Goal: Navigation & Orientation: Find specific page/section

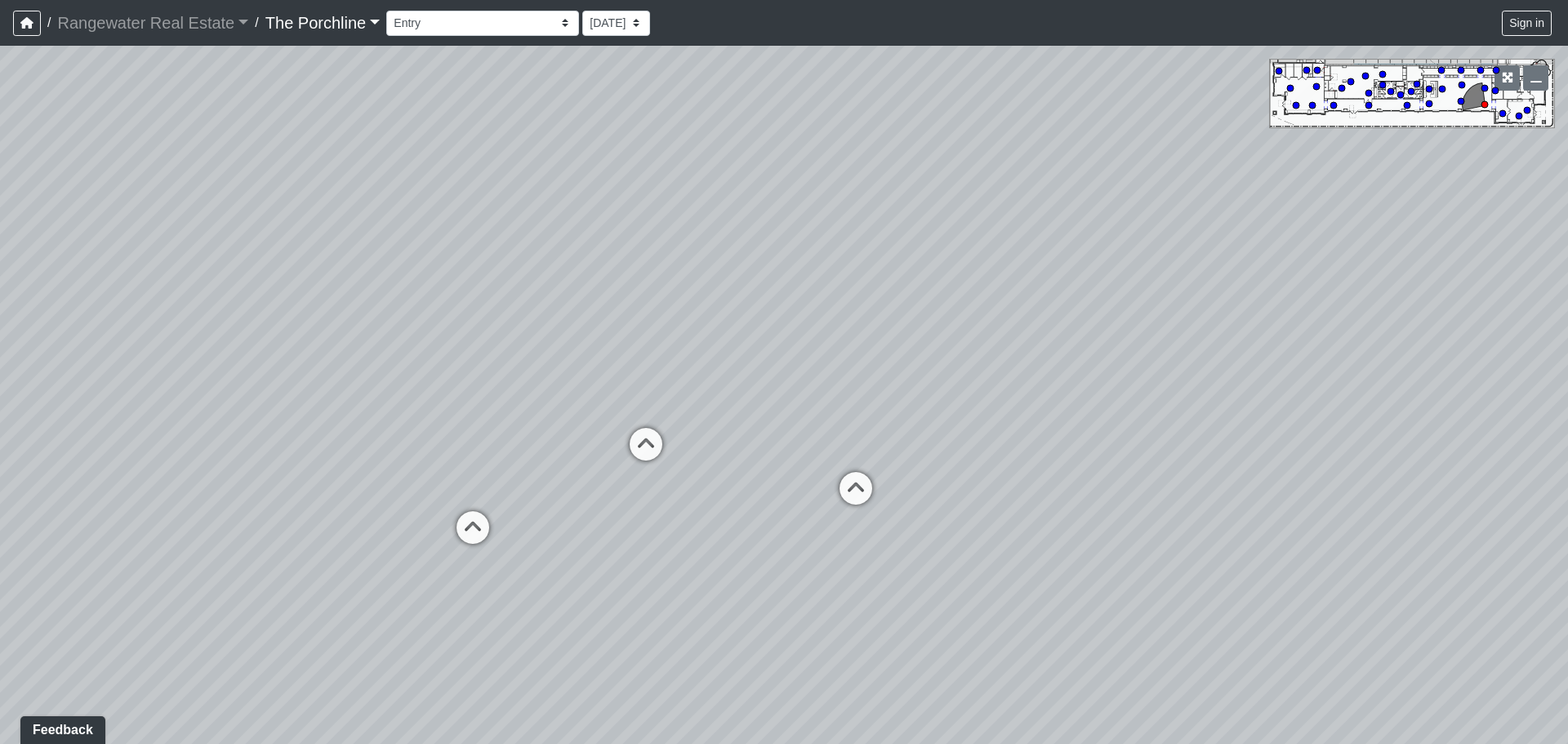
drag, startPoint x: 1015, startPoint y: 486, endPoint x: 1091, endPoint y: 463, distance: 79.4
click at [1091, 463] on div "Loading... Seating Loading... Mailroom Entry Loading... Lounge Entry Loading...…" at bounding box center [784, 395] width 1568 height 698
drag, startPoint x: 1242, startPoint y: 563, endPoint x: 538, endPoint y: 486, distance: 708.2
click at [538, 486] on div "Loading... Seating Loading... Mailroom Entry Loading... Lounge Entry Loading...…" at bounding box center [784, 395] width 1568 height 698
drag, startPoint x: 1310, startPoint y: 524, endPoint x: 443, endPoint y: 471, distance: 868.6
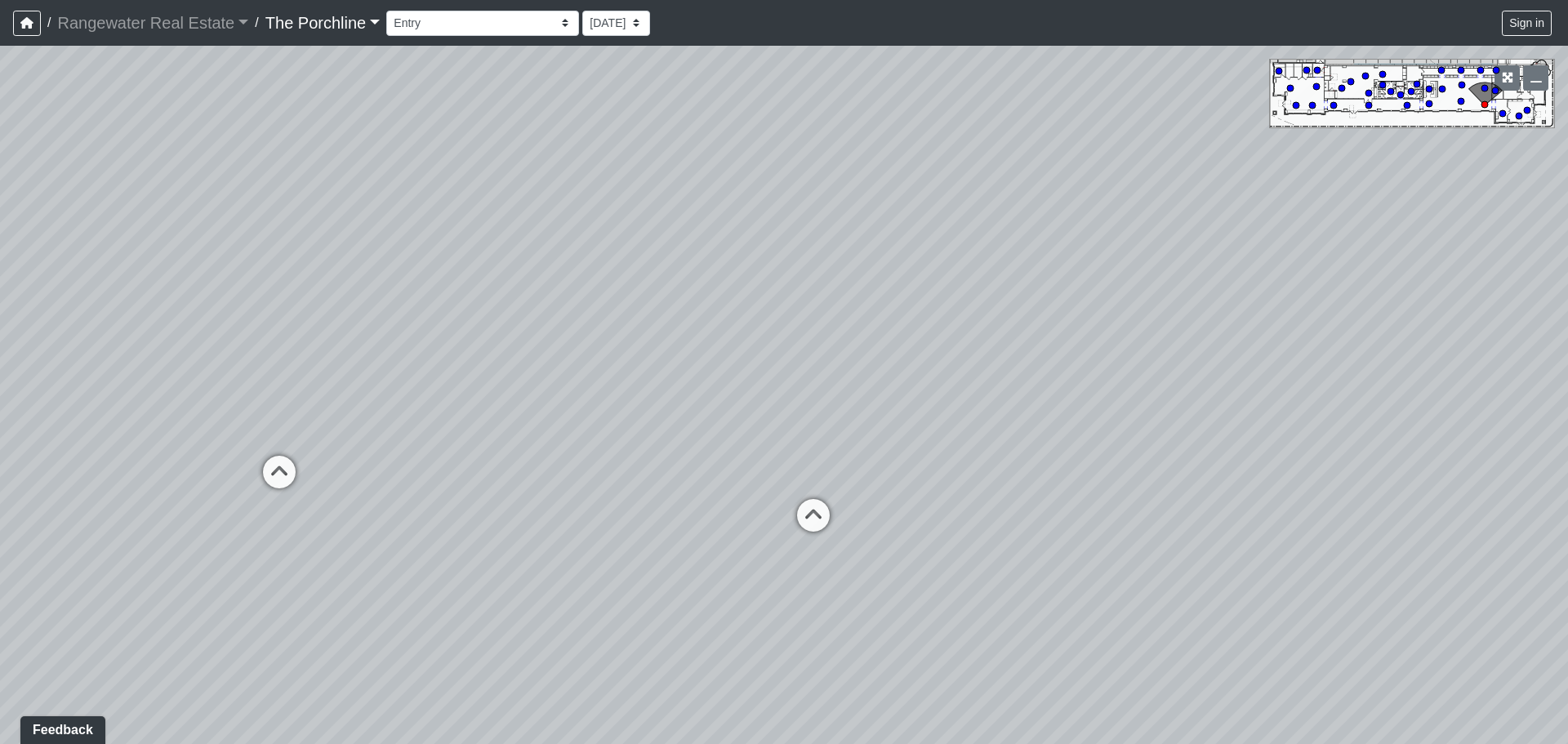
click at [443, 471] on div "Loading... Seating Loading... Mailroom Entry Loading... Lounge Entry Loading...…" at bounding box center [784, 395] width 1568 height 698
click at [1017, 463] on icon at bounding box center [1019, 470] width 49 height 49
click at [824, 268] on icon at bounding box center [823, 268] width 49 height 49
drag, startPoint x: 1021, startPoint y: 189, endPoint x: 870, endPoint y: 310, distance: 193.5
click at [870, 310] on div "Loading... Seating Loading... Mailroom Entry Loading... Lounge Entry Loading...…" at bounding box center [784, 395] width 1568 height 698
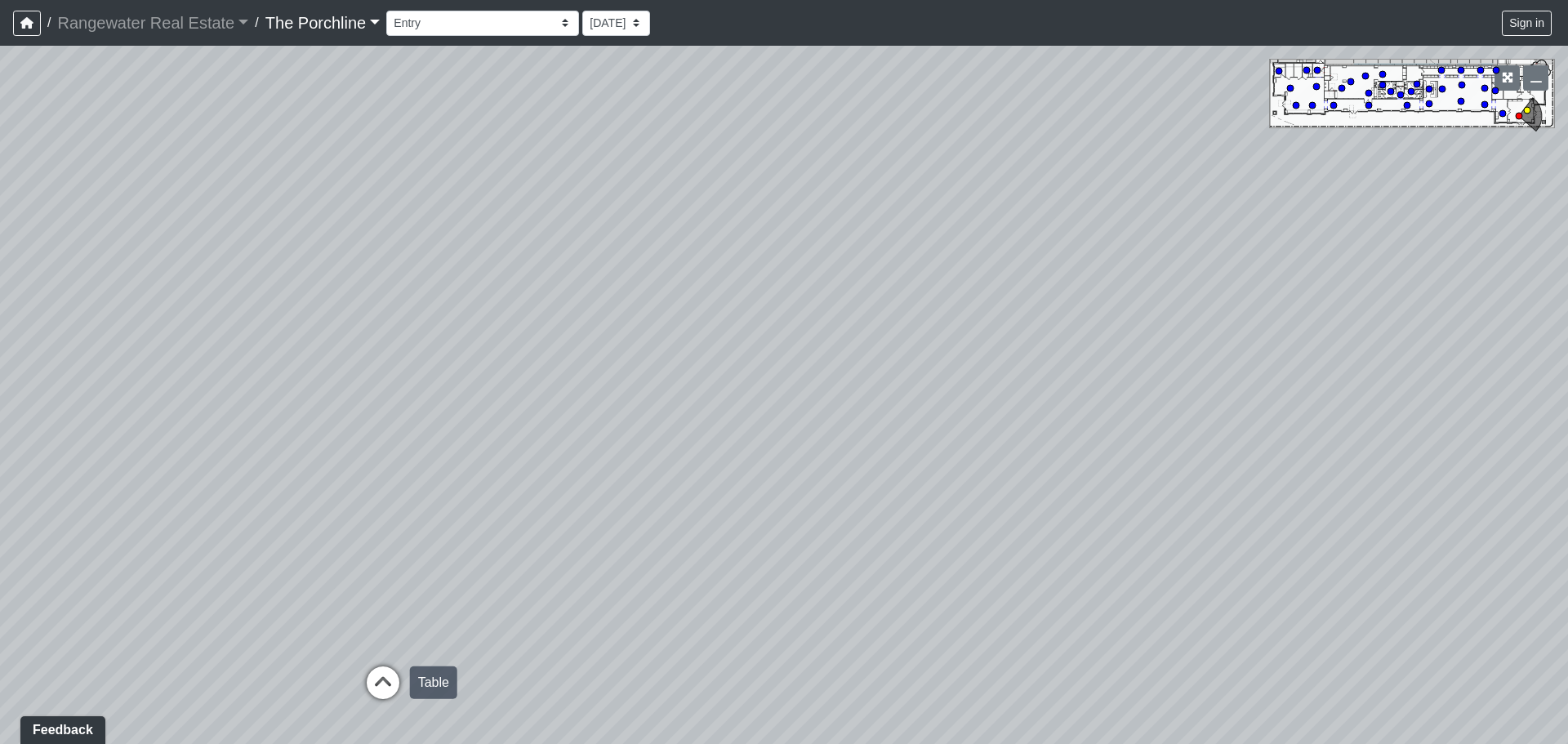
click at [388, 645] on icon at bounding box center [382, 691] width 49 height 49
drag, startPoint x: 1110, startPoint y: 363, endPoint x: 602, endPoint y: 403, distance: 509.6
click at [602, 403] on div "Loading... Seating Loading... Mailroom Entry Loading... Lounge Entry Loading...…" at bounding box center [784, 395] width 1568 height 698
click at [654, 467] on div "Loading... Seating Loading... Mailroom Entry Loading... Lounge Entry Loading...…" at bounding box center [784, 395] width 1568 height 698
drag, startPoint x: 606, startPoint y: 357, endPoint x: 1030, endPoint y: 640, distance: 509.8
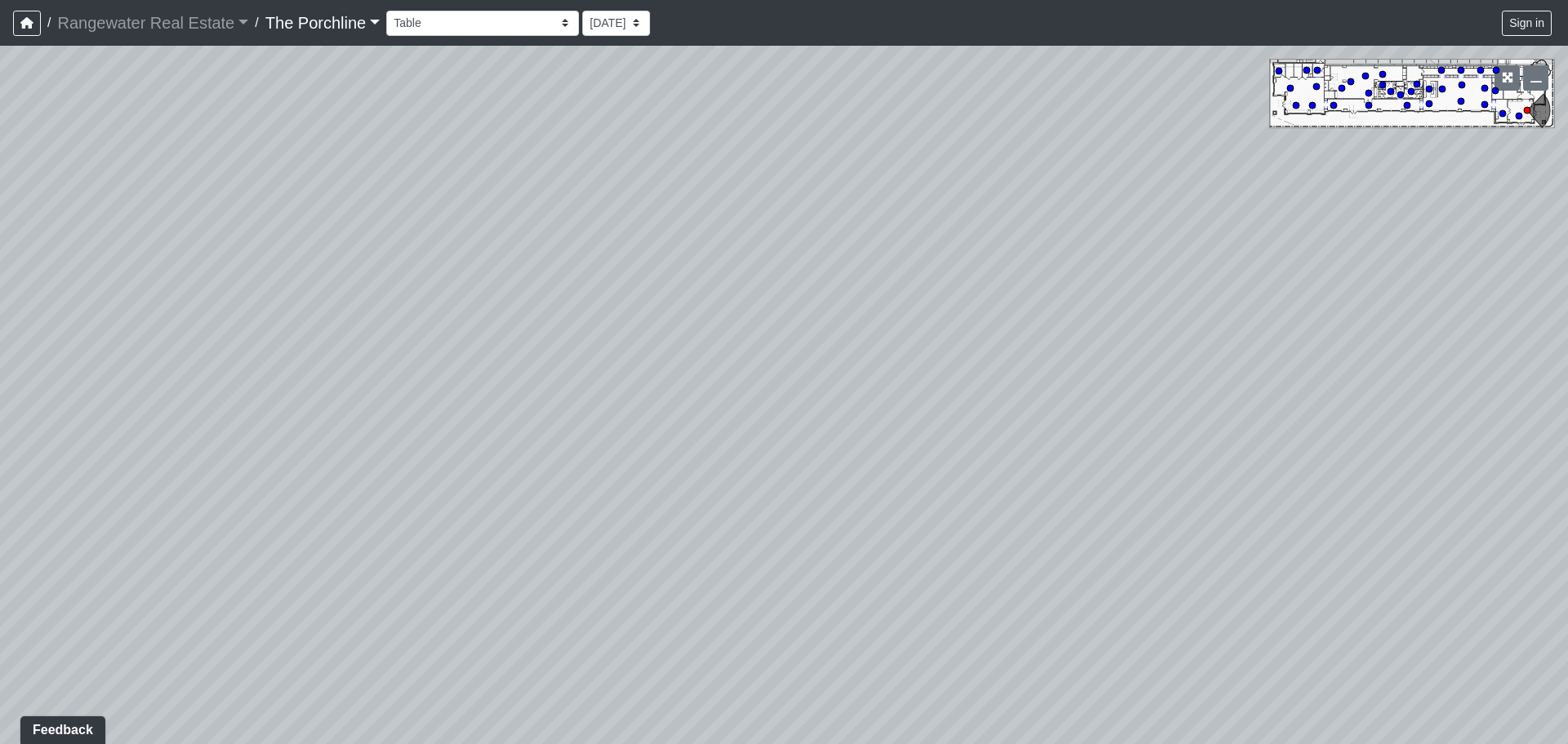
click at [1033, 643] on div "Loading... Seating Loading... Mailroom Entry Loading... Lounge Entry Loading...…" at bounding box center [784, 395] width 1568 height 698
drag, startPoint x: 828, startPoint y: 233, endPoint x: 1264, endPoint y: 538, distance: 532.1
click at [1263, 539] on div "Loading... Seating Loading... Mailroom Entry Loading... Lounge Entry Loading...…" at bounding box center [784, 395] width 1568 height 698
drag, startPoint x: 612, startPoint y: 406, endPoint x: 956, endPoint y: 303, distance: 359.1
click at [1118, 305] on div "Loading... Seating Loading... Mailroom Entry Loading... Lounge Entry Loading...…" at bounding box center [784, 395] width 1568 height 698
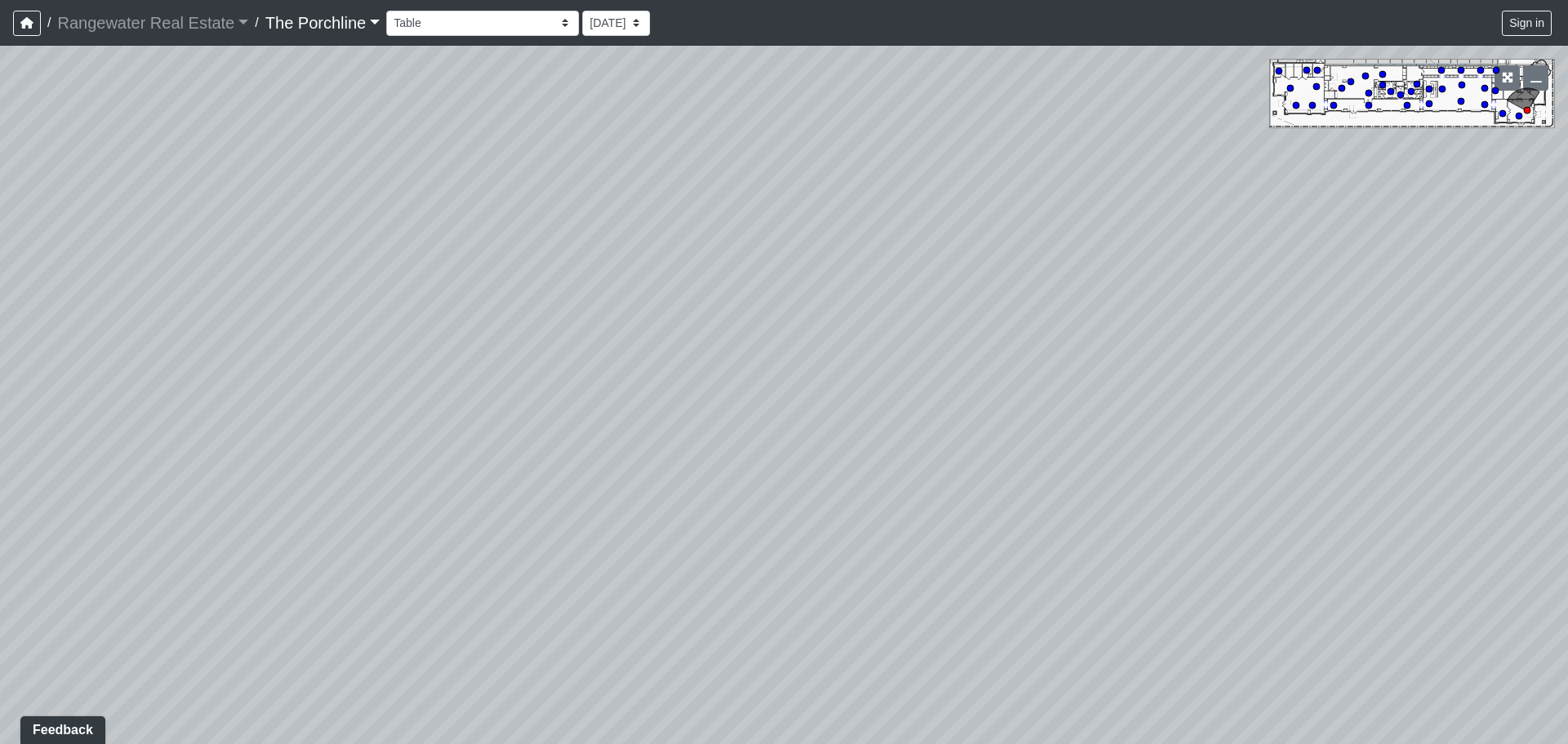
drag, startPoint x: 394, startPoint y: 327, endPoint x: 829, endPoint y: 123, distance: 480.5
click at [829, 123] on div "Loading... Seating Loading... Mailroom Entry Loading... Lounge Entry Loading...…" at bounding box center [784, 395] width 1568 height 698
drag, startPoint x: 546, startPoint y: 501, endPoint x: 713, endPoint y: 99, distance: 435.3
click at [713, 99] on div "Loading... Seating Loading... Mailroom Entry Loading... Lounge Entry Loading...…" at bounding box center [784, 395] width 1568 height 698
drag, startPoint x: 527, startPoint y: 570, endPoint x: 505, endPoint y: 645, distance: 78.2
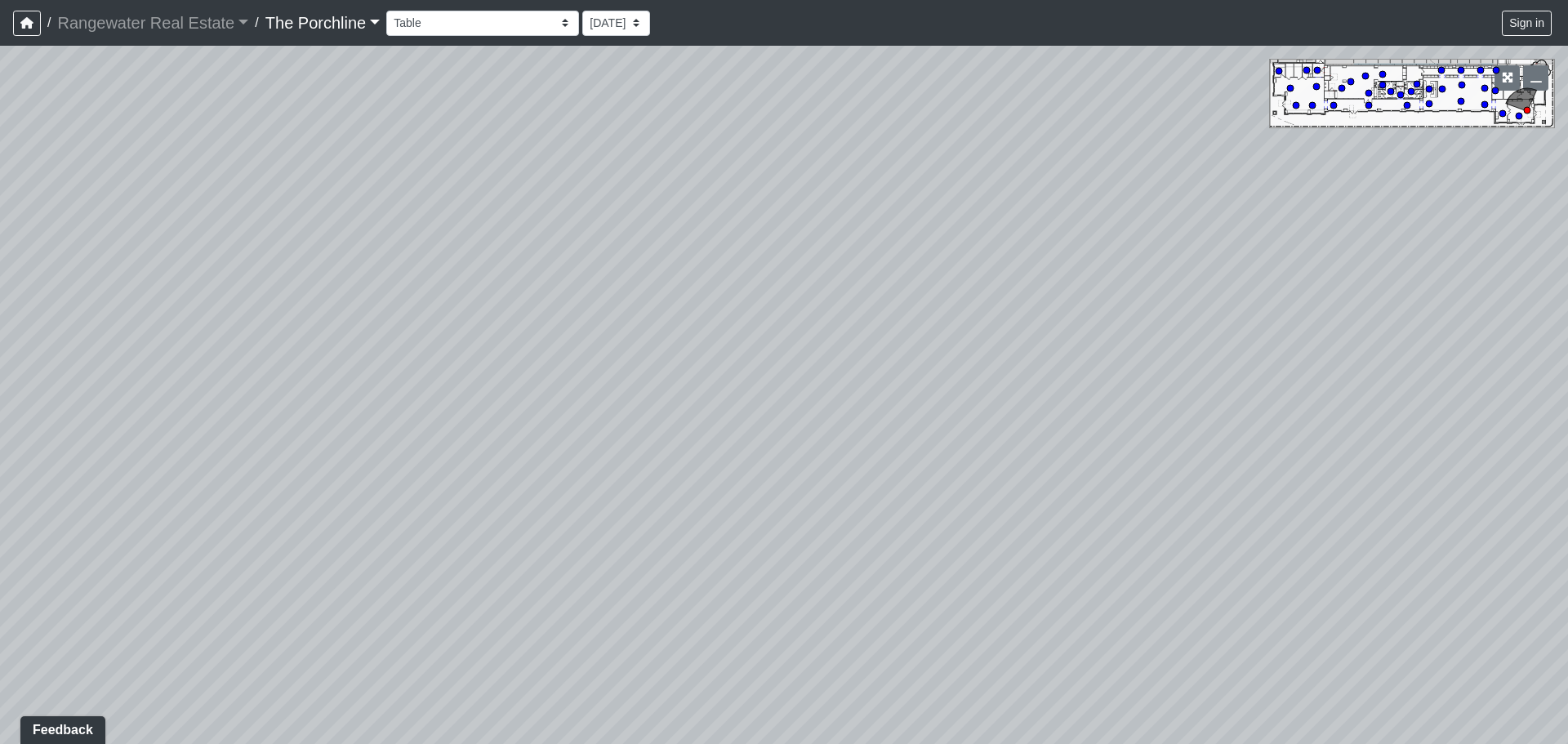
click at [505, 645] on div "Loading... Seating Loading... Mailroom Entry Loading... Lounge Entry Loading...…" at bounding box center [784, 395] width 1568 height 698
click at [290, 607] on div "Loading... Seating Loading... Mailroom Entry Loading... Lounge Entry Loading...…" at bounding box center [784, 395] width 1568 height 698
drag, startPoint x: 187, startPoint y: 525, endPoint x: 855, endPoint y: 486, distance: 669.1
click at [855, 486] on div "Loading... Seating Loading... Mailroom Entry Loading... Lounge Entry Loading...…" at bounding box center [784, 395] width 1568 height 698
click at [597, 362] on icon at bounding box center [594, 377] width 49 height 49
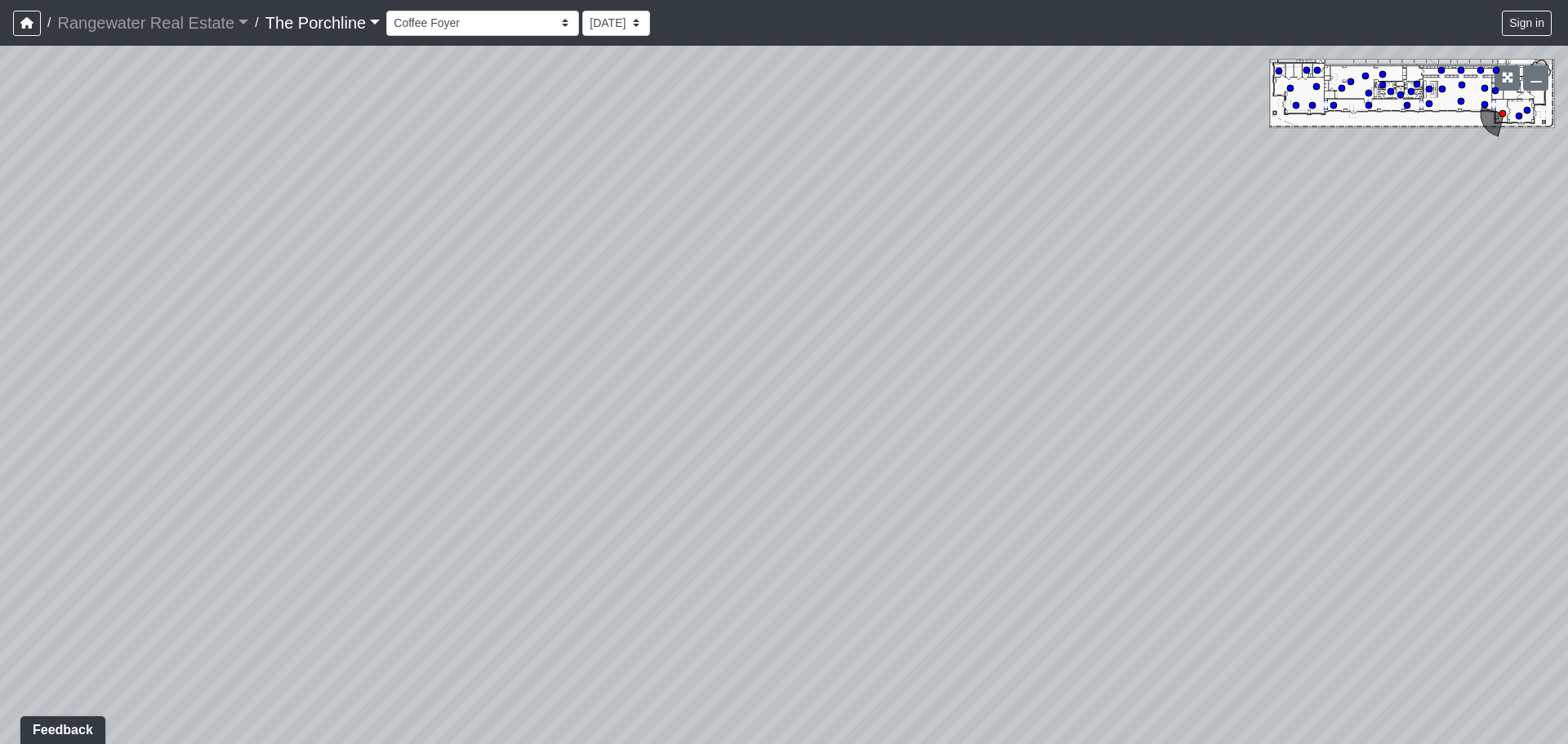
drag, startPoint x: 559, startPoint y: 442, endPoint x: 1162, endPoint y: 312, distance: 616.9
click at [1162, 312] on div "Loading... Seating Loading... Mailroom Entry Loading... Lounge Entry Loading...…" at bounding box center [784, 395] width 1568 height 698
drag, startPoint x: 1320, startPoint y: 314, endPoint x: 682, endPoint y: 380, distance: 641.4
click at [682, 378] on div "Loading... Seating Loading... Mailroom Entry Loading... Lounge Entry Loading...…" at bounding box center [784, 395] width 1568 height 698
drag, startPoint x: 1030, startPoint y: 349, endPoint x: 998, endPoint y: 399, distance: 59.4
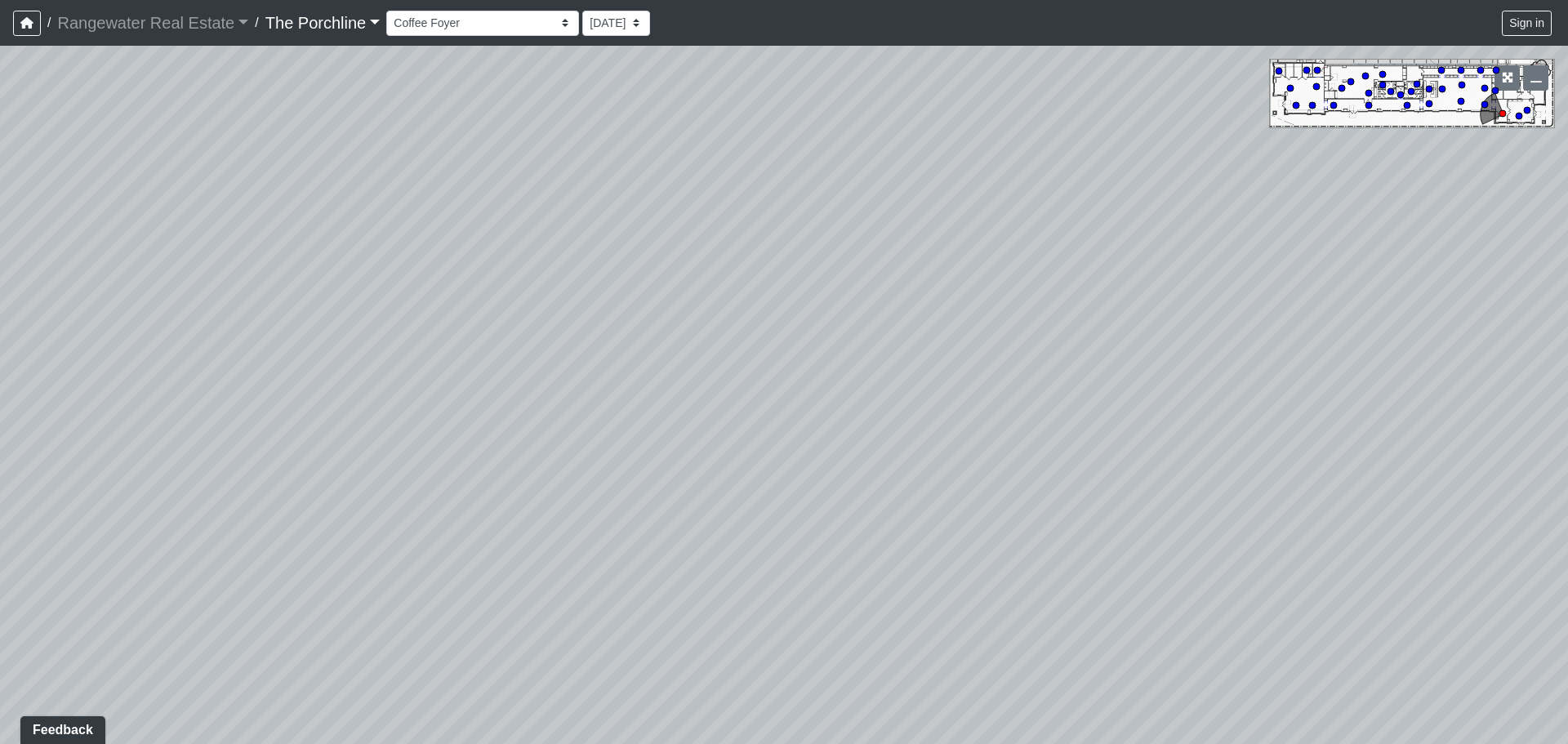
click at [991, 645] on html "/ Rangewater Real Estate Rangewater Real Estate Loading... / The Porchline The …" at bounding box center [784, 372] width 1568 height 744
drag, startPoint x: 893, startPoint y: 335, endPoint x: 531, endPoint y: -99, distance: 565.2
click at [531, 0] on html "/ Rangewater Real Estate Rangewater Real Estate Loading... / The Porchline The …" at bounding box center [784, 372] width 1568 height 744
click at [644, 545] on icon at bounding box center [639, 555] width 49 height 49
drag, startPoint x: 1090, startPoint y: 421, endPoint x: 310, endPoint y: 429, distance: 780.0
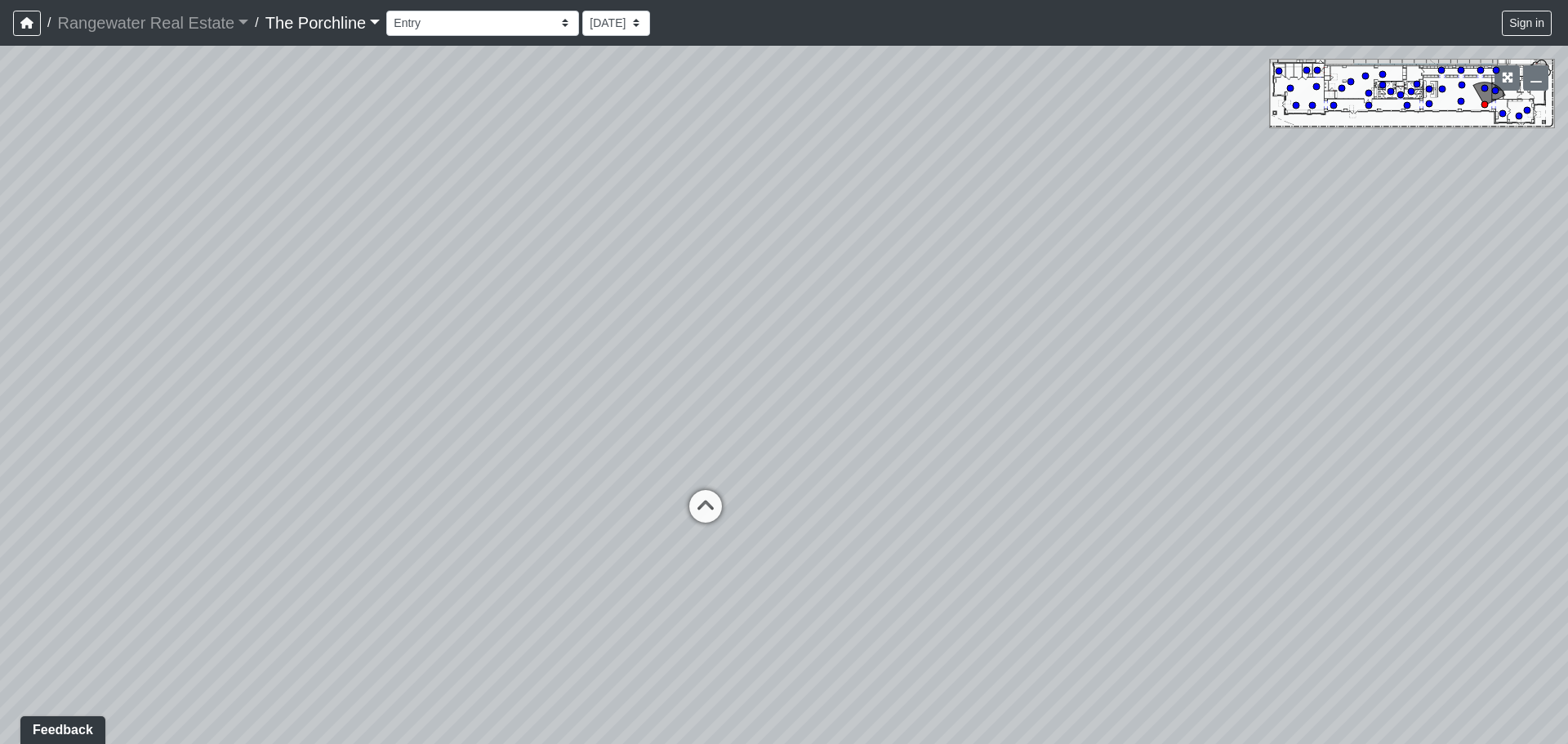
click at [310, 427] on div "Loading... Seating Loading... Mailroom Entry Loading... Lounge Entry Loading...…" at bounding box center [784, 395] width 1568 height 698
click at [588, 546] on icon at bounding box center [588, 553] width 49 height 49
drag, startPoint x: 1183, startPoint y: 435, endPoint x: 501, endPoint y: 449, distance: 682.1
click at [501, 448] on div "Loading... Seating Loading... Mailroom Entry Loading... Lounge Entry Loading...…" at bounding box center [784, 395] width 1568 height 698
drag, startPoint x: 1248, startPoint y: 500, endPoint x: 1106, endPoint y: 550, distance: 150.5
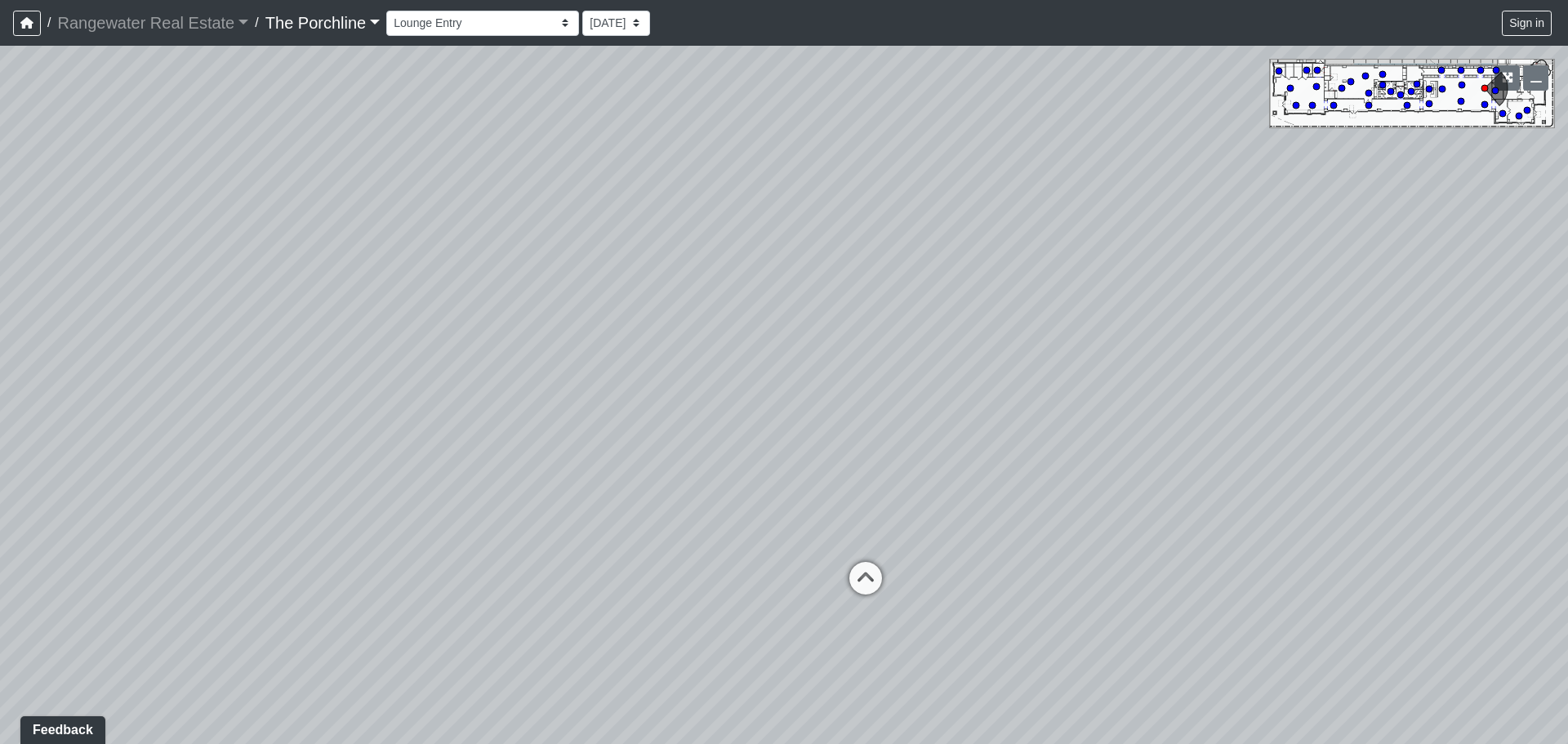
click at [1106, 546] on div "Loading... Seating Loading... Mailroom Entry Loading... Lounge Entry Loading...…" at bounding box center [784, 395] width 1568 height 698
drag, startPoint x: 1264, startPoint y: 459, endPoint x: 1163, endPoint y: 584, distance: 160.7
click at [1163, 584] on div "Loading... Seating Loading... Mailroom Entry Loading... Lounge Entry Loading...…" at bounding box center [784, 395] width 1568 height 698
drag, startPoint x: 885, startPoint y: 391, endPoint x: 889, endPoint y: 365, distance: 26.3
click at [889, 365] on div "Loading... Seating Loading... Mailroom Entry Loading... Lounge Entry Loading...…" at bounding box center [784, 395] width 1568 height 698
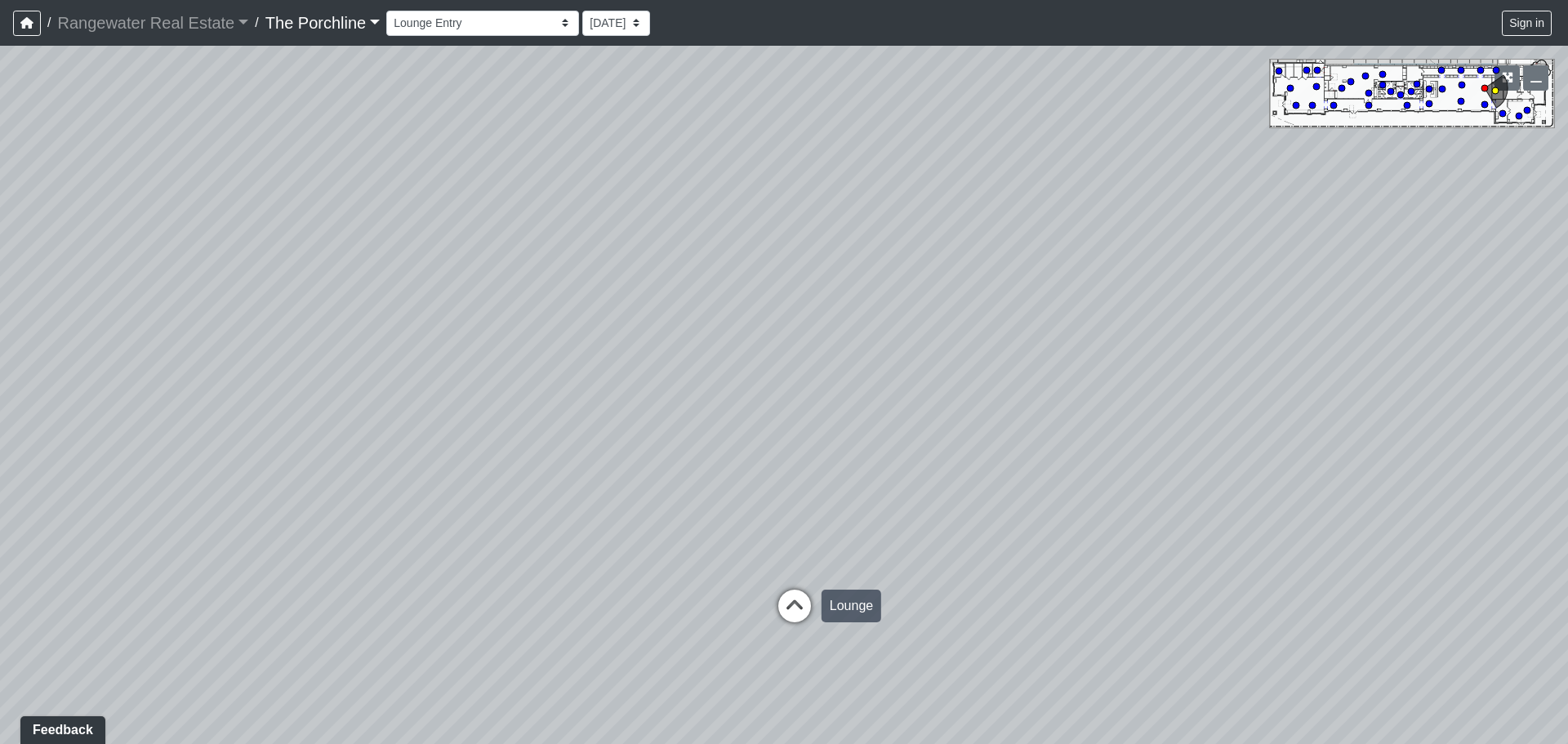
click at [796, 600] on icon at bounding box center [794, 614] width 49 height 49
drag, startPoint x: 795, startPoint y: 213, endPoint x: 463, endPoint y: 264, distance: 335.9
click at [456, 258] on div "Loading... Seating Loading... Mailroom Entry Loading... Lounge Entry Loading...…" at bounding box center [784, 395] width 1568 height 698
drag, startPoint x: 1262, startPoint y: 417, endPoint x: 307, endPoint y: 303, distance: 961.8
click at [309, 301] on div "Loading... Seating Loading... Mailroom Entry Loading... Lounge Entry Loading...…" at bounding box center [784, 395] width 1568 height 698
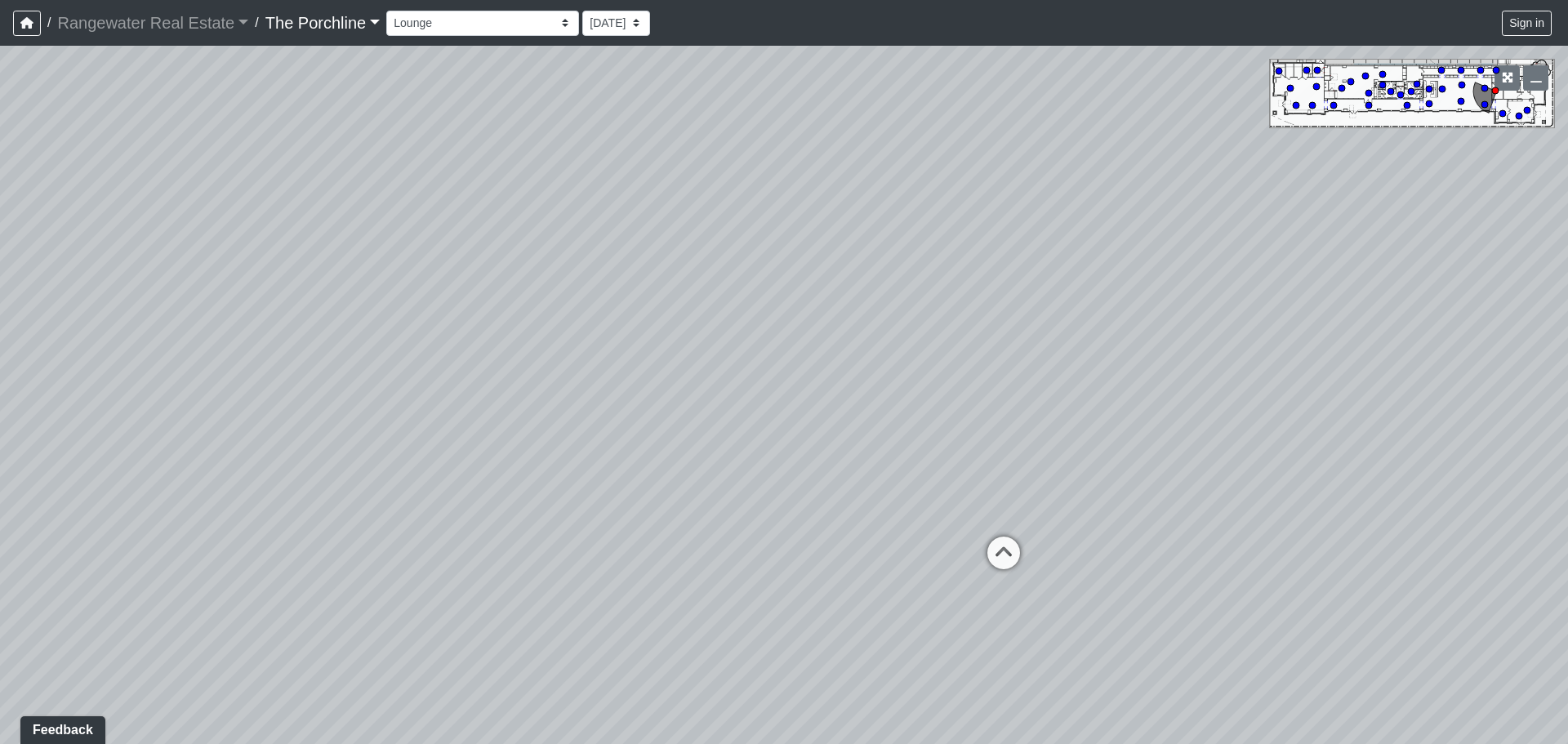
drag, startPoint x: 1202, startPoint y: 363, endPoint x: 657, endPoint y: 347, distance: 545.2
click at [657, 347] on div "Loading... Seating Loading... Mailroom Entry Loading... Lounge Entry Loading...…" at bounding box center [784, 395] width 1568 height 698
click at [1007, 555] on icon at bounding box center [1003, 561] width 49 height 49
drag, startPoint x: 1305, startPoint y: 403, endPoint x: 782, endPoint y: 312, distance: 530.9
click at [782, 312] on div "Loading... Seating Loading... Mailroom Entry Loading... Lounge Entry Loading...…" at bounding box center [784, 395] width 1568 height 698
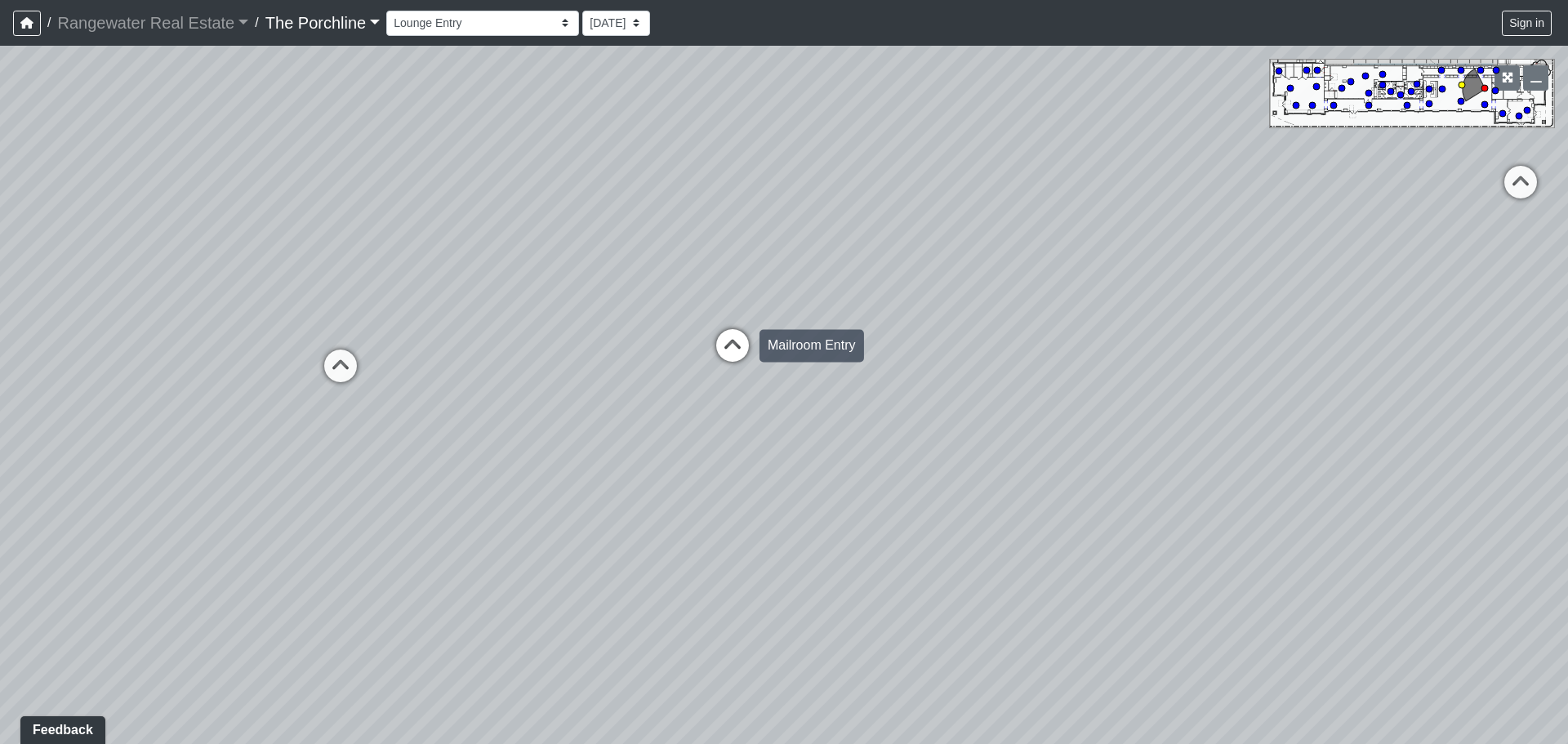
click at [720, 334] on icon at bounding box center [732, 353] width 49 height 49
drag, startPoint x: 1352, startPoint y: 389, endPoint x: 873, endPoint y: 355, distance: 480.2
click at [722, 397] on div "Loading... Seating Loading... Mailroom Entry Loading... Lounge Entry Loading...…" at bounding box center [784, 395] width 1568 height 698
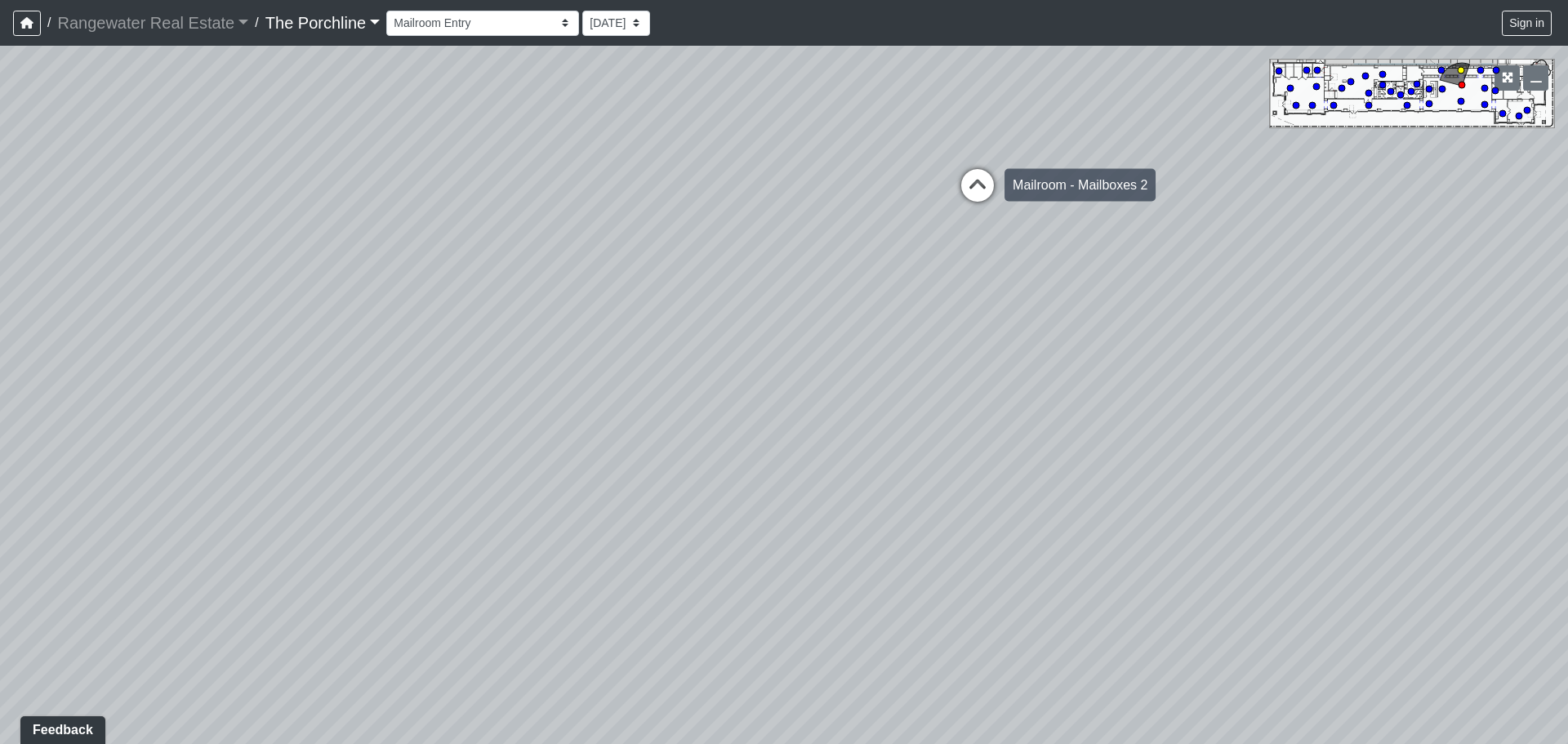
click at [974, 181] on icon at bounding box center [976, 193] width 49 height 49
drag, startPoint x: 485, startPoint y: 258, endPoint x: 994, endPoint y: 440, distance: 540.6
click at [994, 440] on div "Loading... Seating Loading... Mailroom Entry Loading... Lounge Entry Loading...…" at bounding box center [784, 395] width 1568 height 698
drag, startPoint x: 558, startPoint y: 403, endPoint x: 799, endPoint y: 397, distance: 241.1
click at [790, 395] on div "Loading... Seating Loading... Mailroom Entry Loading... Lounge Entry Loading...…" at bounding box center [784, 395] width 1568 height 698
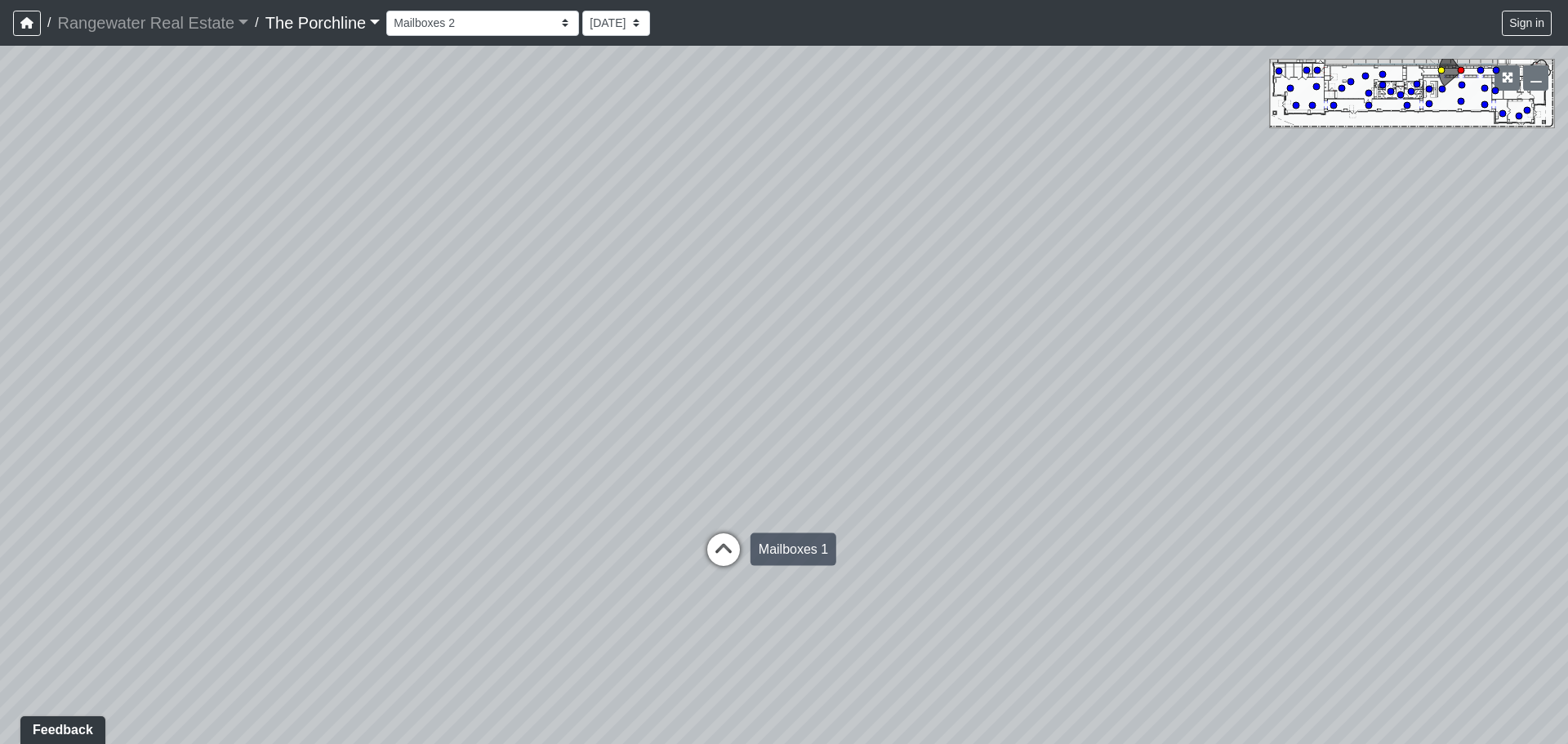
click at [725, 548] on icon at bounding box center [723, 557] width 49 height 49
drag, startPoint x: 416, startPoint y: 484, endPoint x: 1296, endPoint y: 408, distance: 883.3
click at [1300, 405] on div "Loading... Seating Loading... Mailroom Entry Loading... Lounge Entry Loading...…" at bounding box center [784, 395] width 1568 height 698
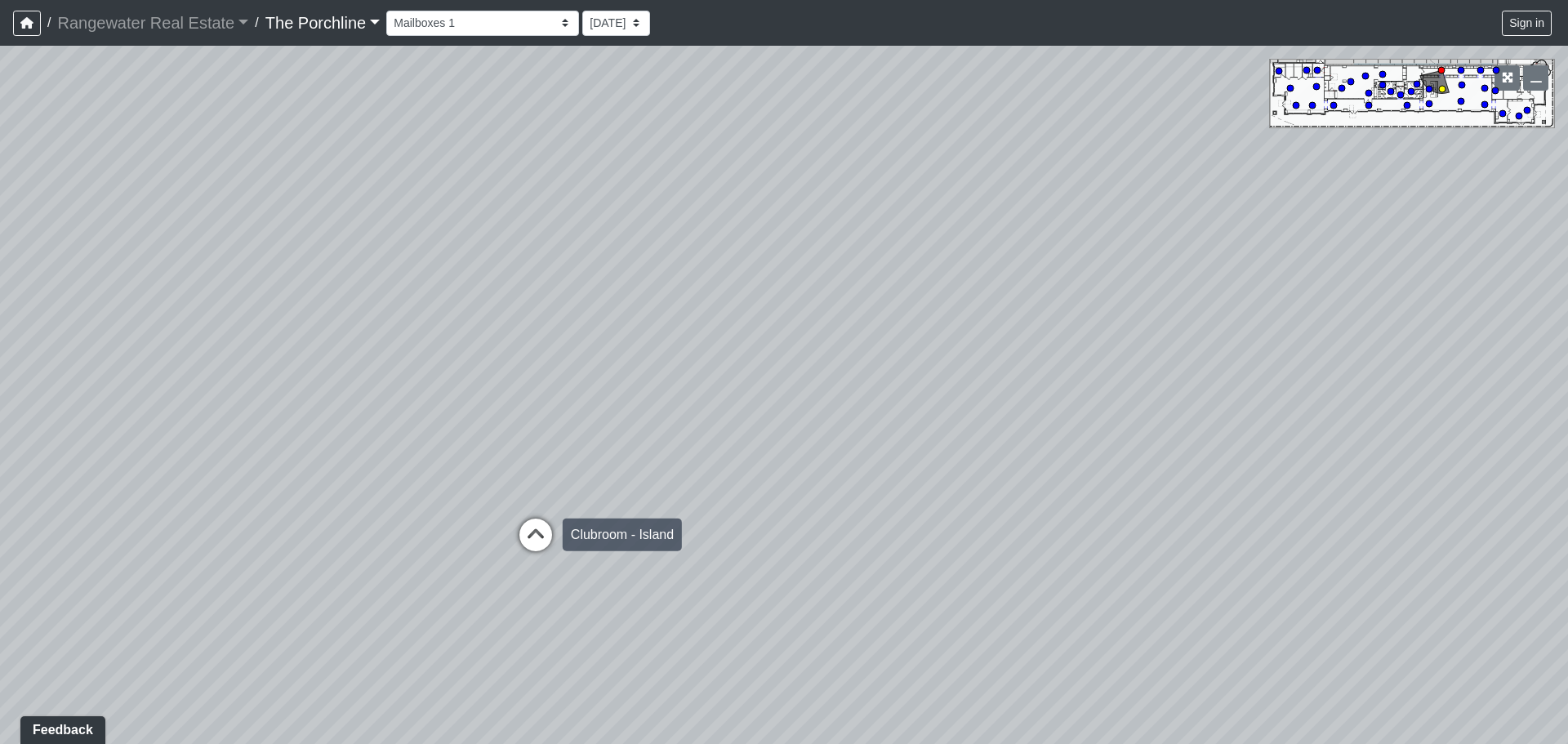
click at [546, 537] on icon at bounding box center [535, 542] width 49 height 49
drag, startPoint x: 1073, startPoint y: 453, endPoint x: 734, endPoint y: 441, distance: 339.2
click at [734, 441] on div "Loading... Seating Loading... Mailroom Entry Loading... Lounge Entry Loading...…" at bounding box center [784, 395] width 1568 height 698
drag, startPoint x: 712, startPoint y: 355, endPoint x: 1272, endPoint y: 245, distance: 570.7
click at [1272, 245] on div "Loading... Seating Loading... Mailroom Entry Loading... Lounge Entry Loading...…" at bounding box center [784, 395] width 1568 height 698
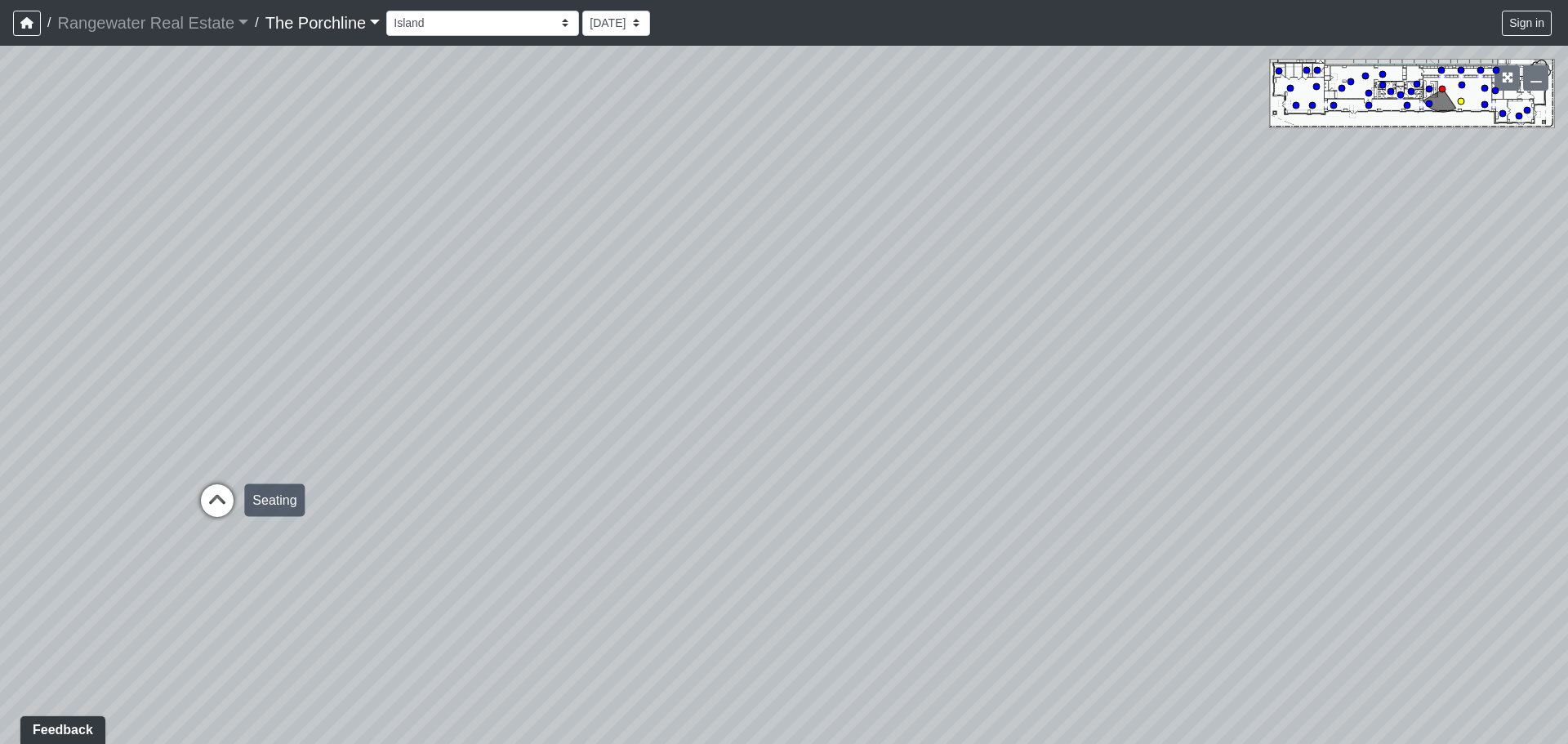
click at [228, 498] on icon at bounding box center [216, 509] width 49 height 49
drag, startPoint x: 1239, startPoint y: 258, endPoint x: 319, endPoint y: 389, distance: 929.3
click at [206, 382] on div "Loading... Seating Loading... Mailroom Entry Loading... Lounge Entry Loading...…" at bounding box center [784, 395] width 1568 height 698
click at [711, 410] on icon at bounding box center [722, 427] width 49 height 49
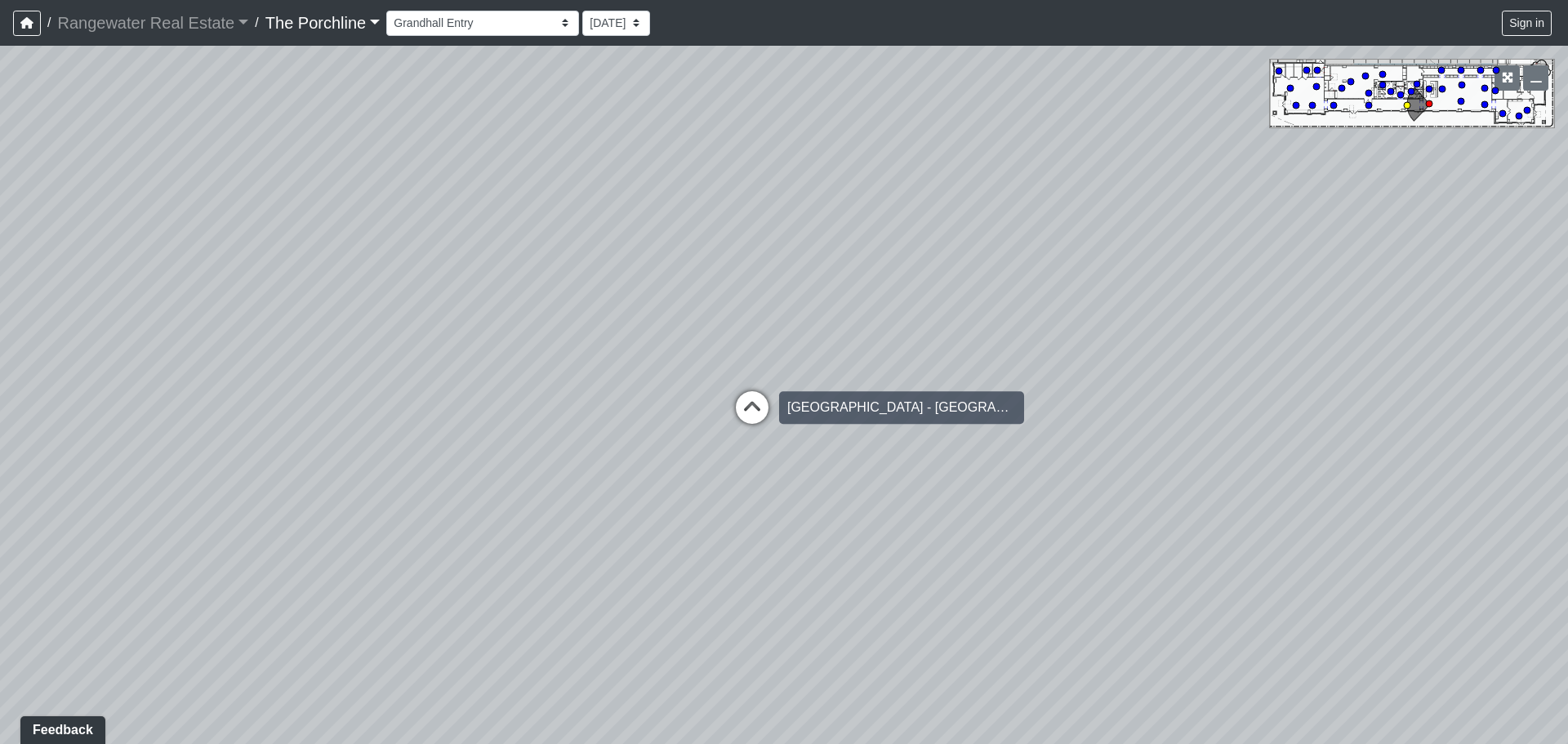
click at [757, 411] on icon at bounding box center [751, 415] width 49 height 49
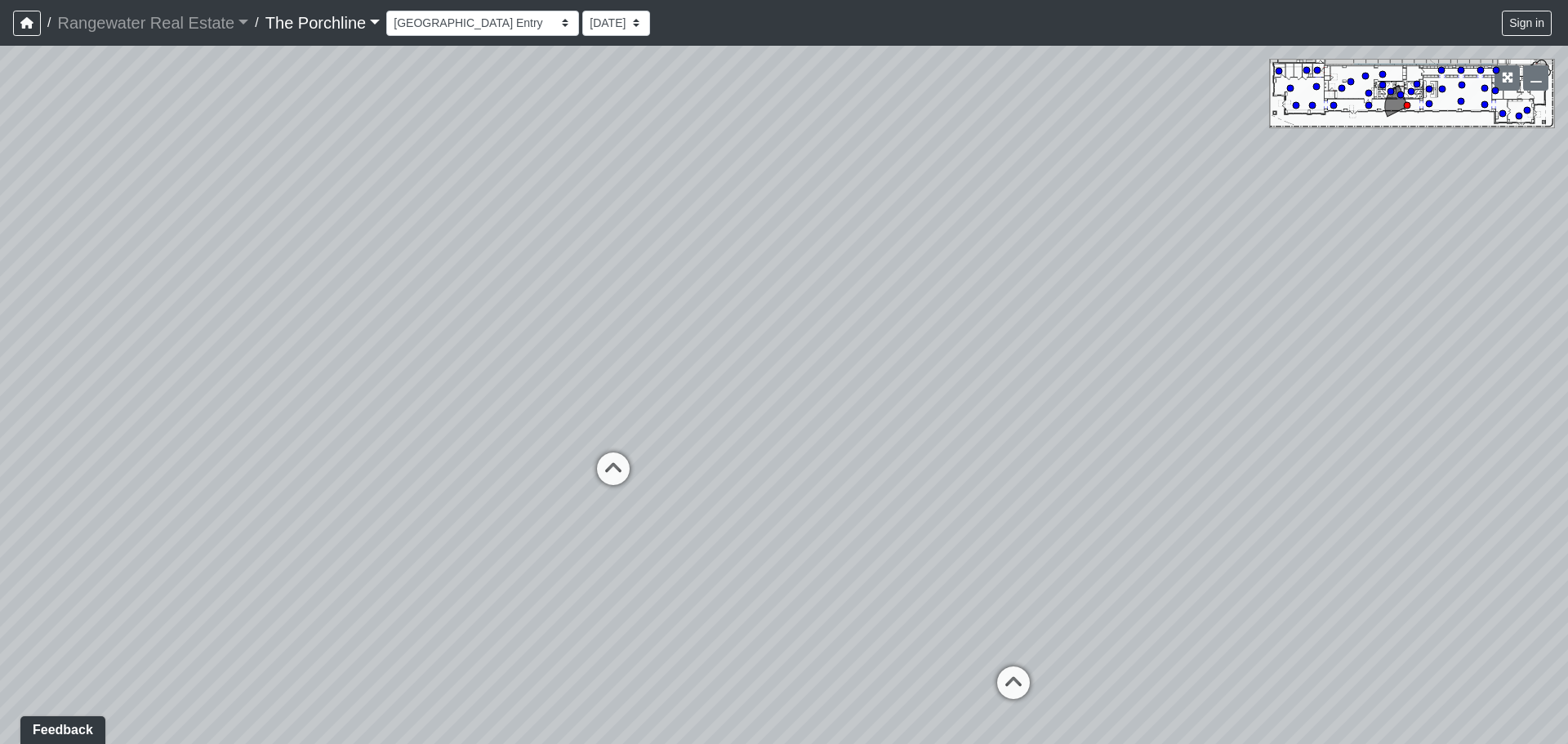
drag, startPoint x: 931, startPoint y: 454, endPoint x: 665, endPoint y: 529, distance: 276.4
click at [665, 529] on div "Loading... Seating Loading... Mailroom Entry Loading... Lounge Entry Loading...…" at bounding box center [784, 395] width 1568 height 698
drag, startPoint x: 919, startPoint y: 494, endPoint x: 793, endPoint y: 440, distance: 137.1
click at [793, 440] on div "Loading... Seating Loading... Mailroom Entry Loading... Lounge Entry Loading...…" at bounding box center [784, 395] width 1568 height 698
click at [502, 423] on icon at bounding box center [509, 440] width 49 height 49
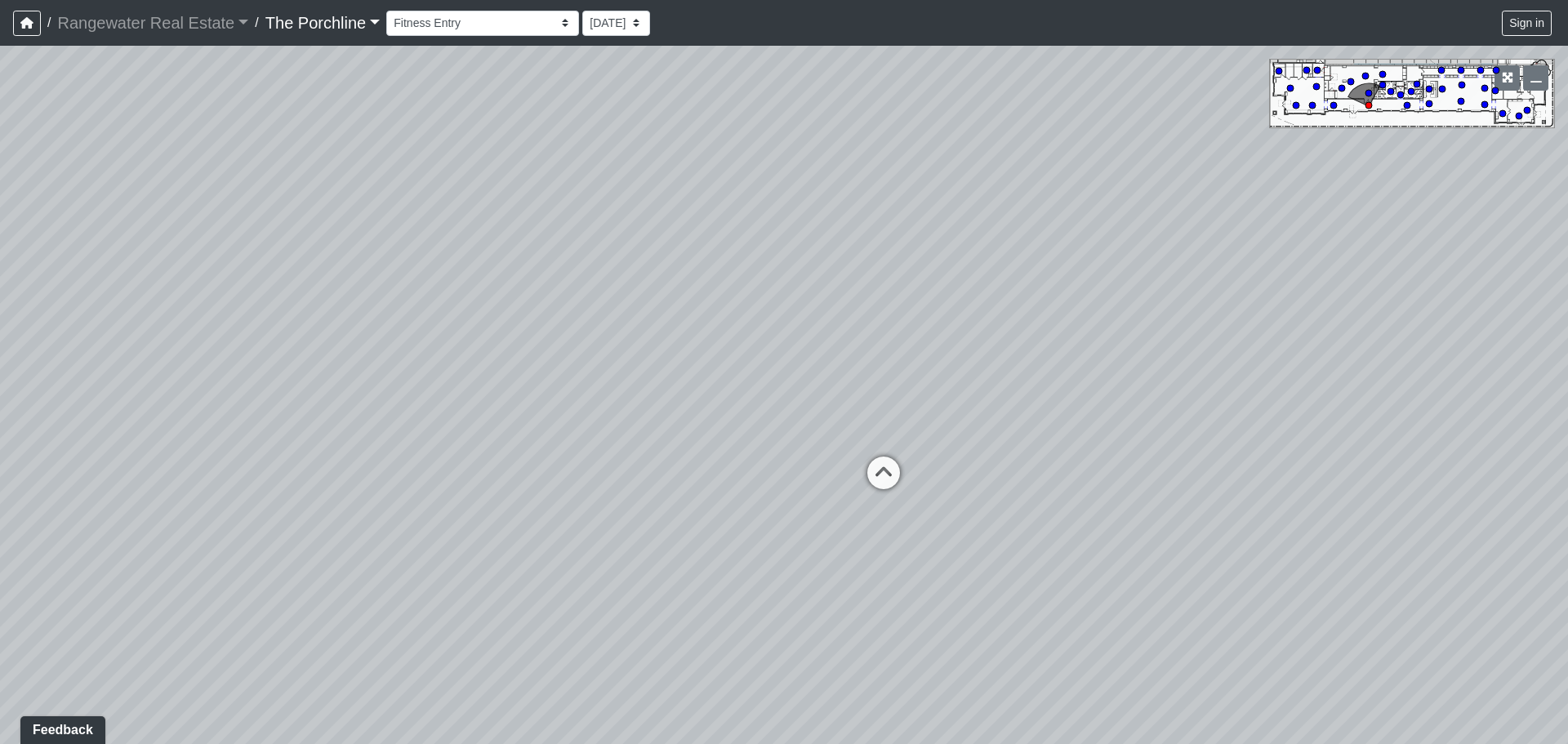
drag, startPoint x: 1360, startPoint y: 506, endPoint x: 788, endPoint y: 490, distance: 572.2
click at [781, 491] on div "Loading... Seating Loading... Mailroom Entry Loading... Lounge Entry Loading...…" at bounding box center [784, 395] width 1568 height 698
click at [869, 477] on icon at bounding box center [865, 479] width 49 height 49
drag, startPoint x: 656, startPoint y: 432, endPoint x: 808, endPoint y: 476, distance: 158.2
click at [808, 476] on div "Loading... Seating Loading... Mailroom Entry Loading... Lounge Entry Loading...…" at bounding box center [784, 395] width 1568 height 698
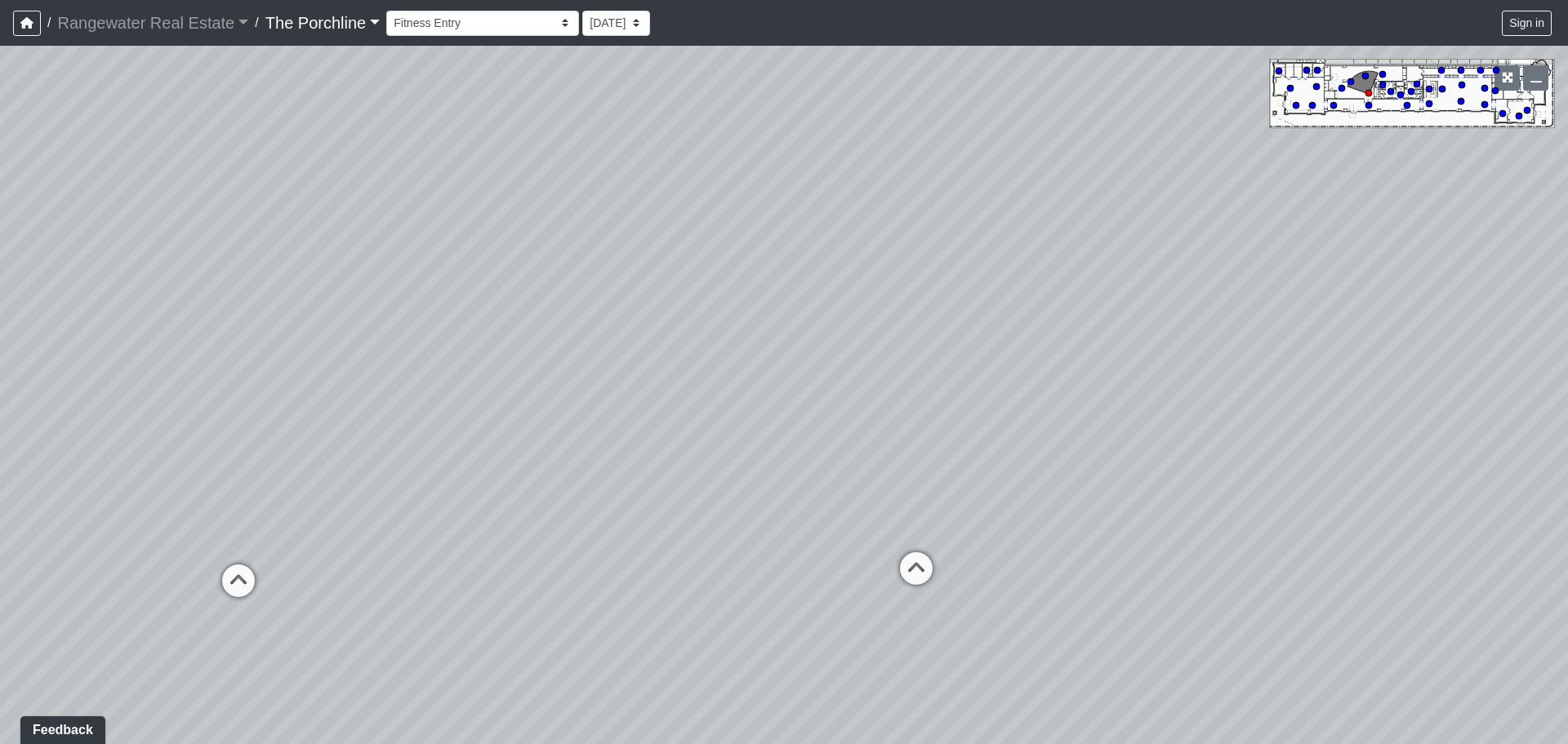
drag, startPoint x: 1104, startPoint y: 342, endPoint x: 1012, endPoint y: 322, distance: 94.1
click at [1012, 322] on div "Loading... Seating Loading... Mailroom Entry Loading... Lounge Entry Loading...…" at bounding box center [784, 395] width 1568 height 698
click at [912, 553] on icon at bounding box center [900, 570] width 49 height 49
drag, startPoint x: 1247, startPoint y: 434, endPoint x: 321, endPoint y: 433, distance: 926.0
click at [321, 433] on div "Loading... Seating Loading... Mailroom Entry Loading... Lounge Entry Loading...…" at bounding box center [784, 395] width 1568 height 698
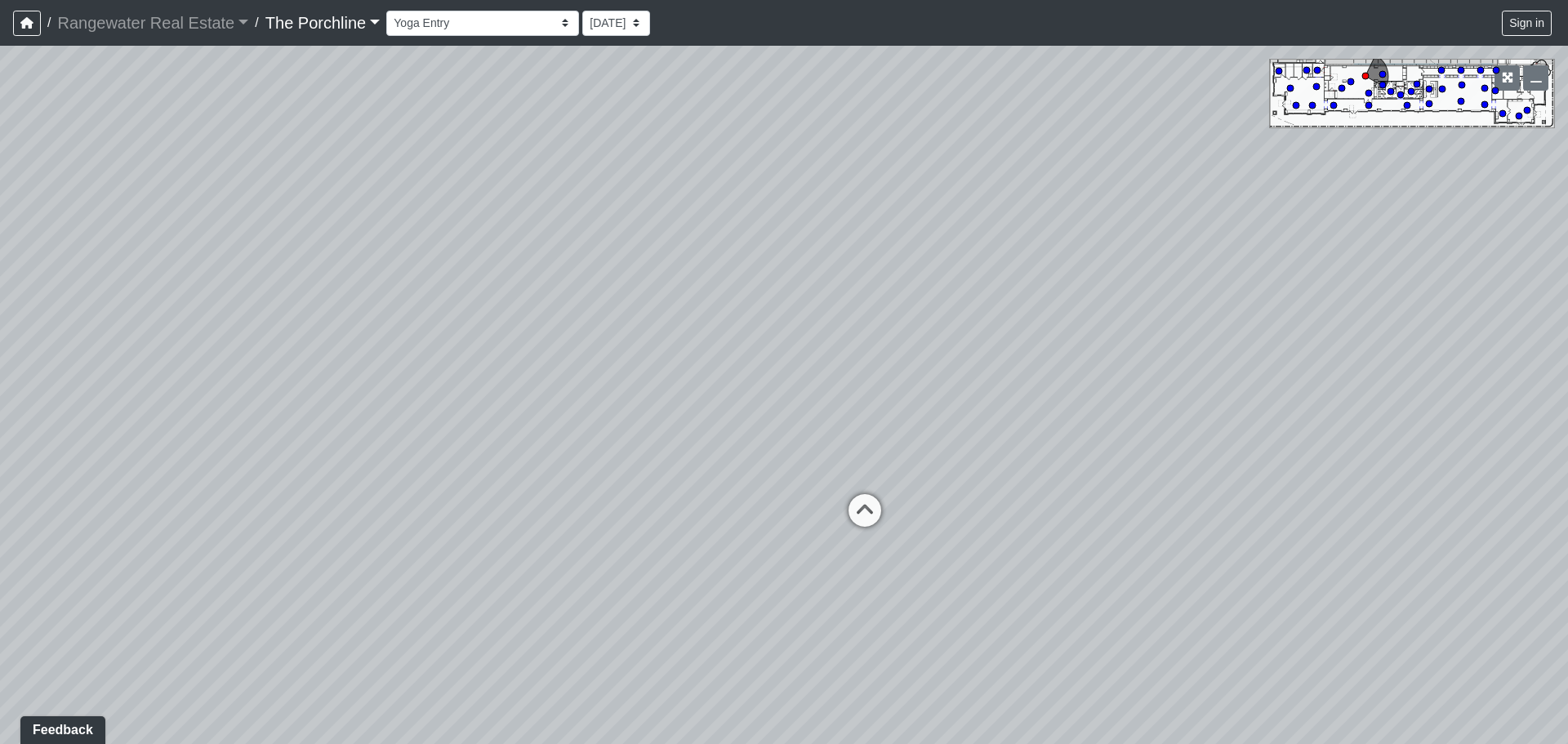
drag, startPoint x: 1218, startPoint y: 534, endPoint x: 923, endPoint y: 519, distance: 295.4
click at [923, 519] on div "Loading... Seating Loading... Mailroom Entry Loading... Lounge Entry Loading...…" at bounding box center [784, 395] width 1568 height 698
drag, startPoint x: 1192, startPoint y: 460, endPoint x: -49, endPoint y: 340, distance: 1246.8
click at [0, 340] on html "/ Rangewater Real Estate Rangewater Real Estate Loading... / The Porchline The …" at bounding box center [784, 372] width 1568 height 744
click at [866, 394] on icon at bounding box center [868, 404] width 49 height 49
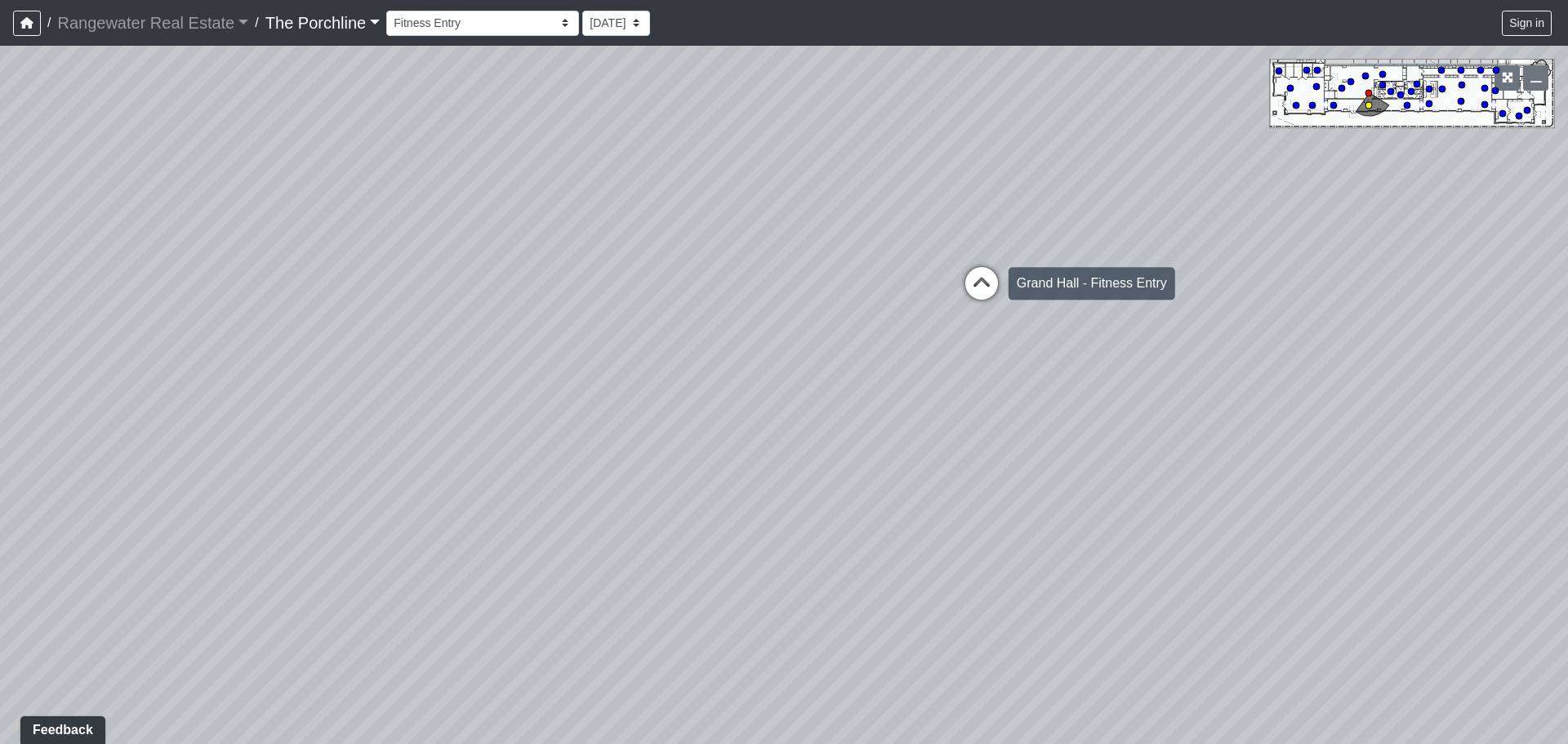
click at [986, 285] on icon at bounding box center [981, 291] width 49 height 49
drag, startPoint x: 1094, startPoint y: 255, endPoint x: 282, endPoint y: 312, distance: 814.0
click at [52, 302] on div "Loading... Seating Loading... Mailroom Entry Loading... Lounge Entry Loading...…" at bounding box center [784, 395] width 1568 height 698
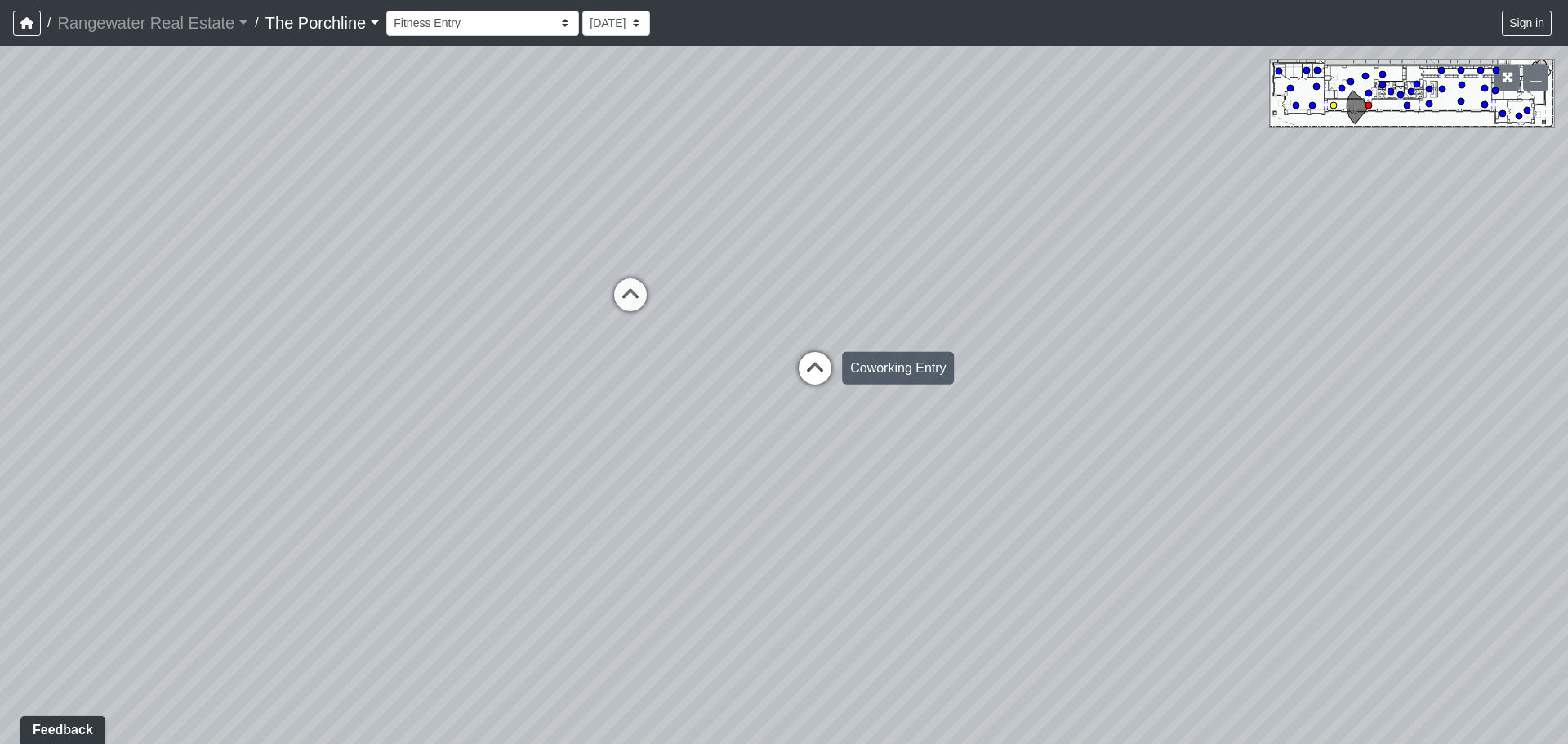
click at [820, 360] on icon at bounding box center [814, 376] width 49 height 49
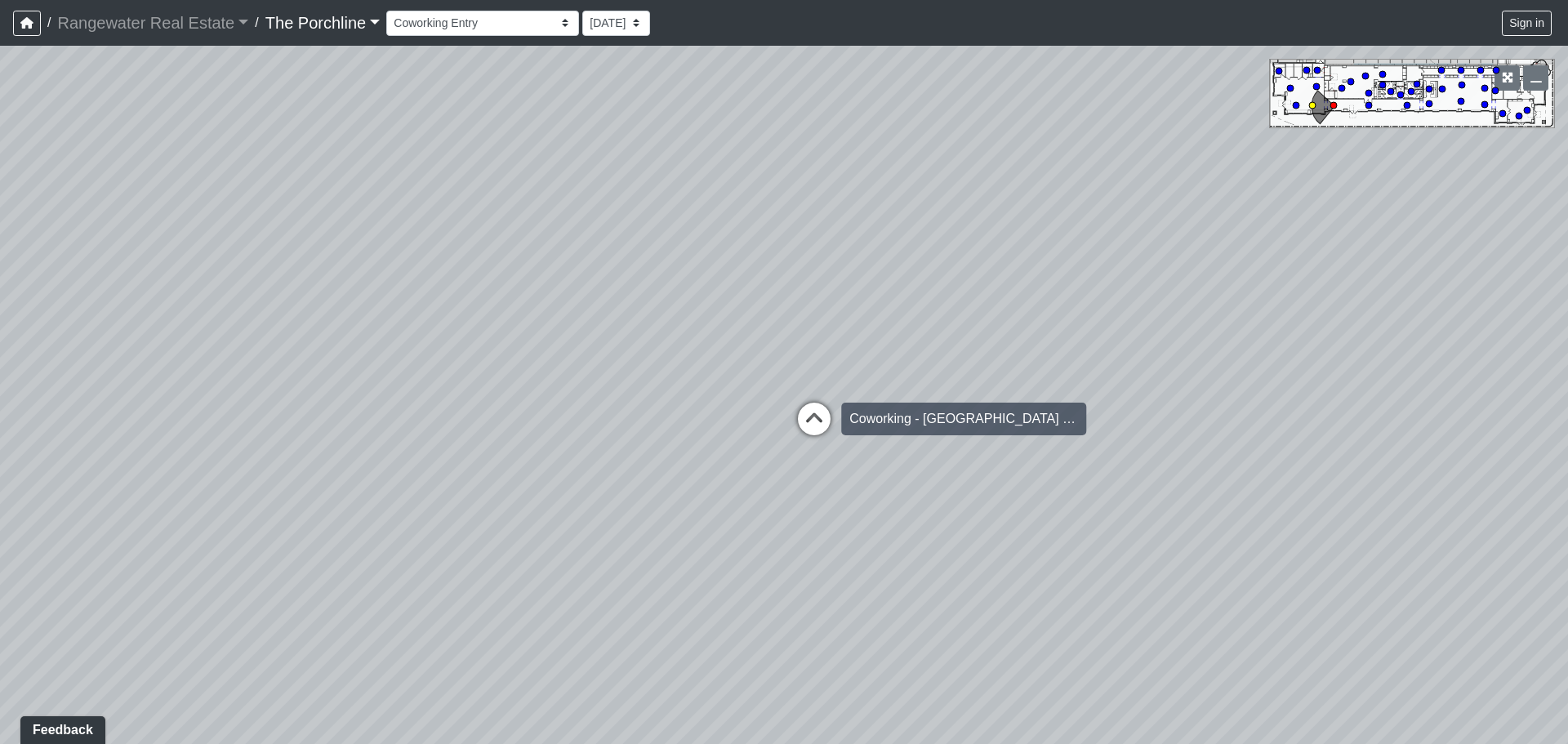
click at [811, 410] on icon at bounding box center [813, 427] width 49 height 49
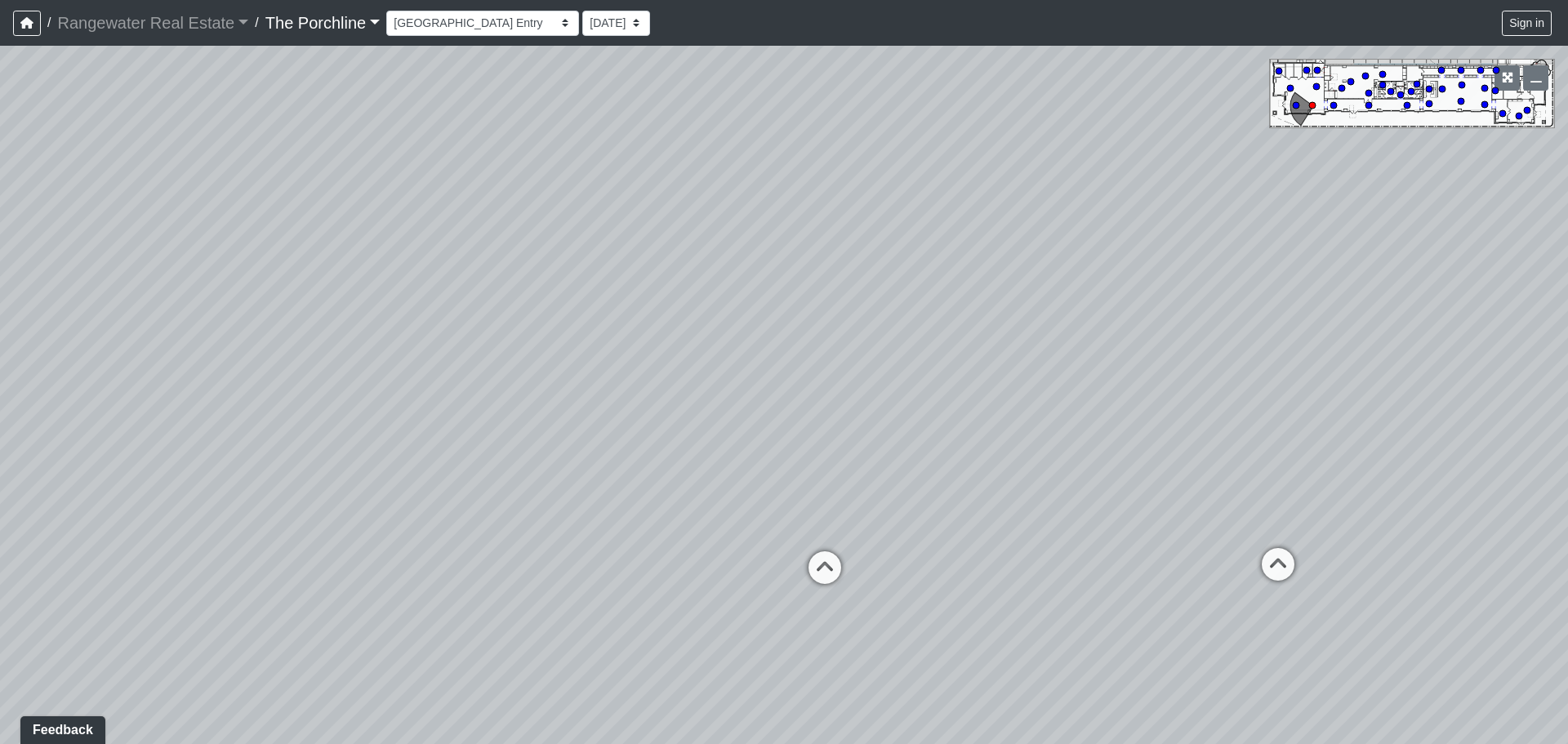
drag, startPoint x: 659, startPoint y: 413, endPoint x: 760, endPoint y: 553, distance: 172.6
click at [759, 557] on div "Loading... Seating Loading... Mailroom Entry Loading... Lounge Entry Loading...…" at bounding box center [784, 395] width 1568 height 698
drag, startPoint x: 1012, startPoint y: 429, endPoint x: 394, endPoint y: 263, distance: 639.9
click at [394, 263] on div "Loading... Seating Loading... Mailroom Entry Loading... Lounge Entry Loading...…" at bounding box center [784, 395] width 1568 height 698
drag, startPoint x: 1266, startPoint y: 644, endPoint x: 722, endPoint y: 670, distance: 544.6
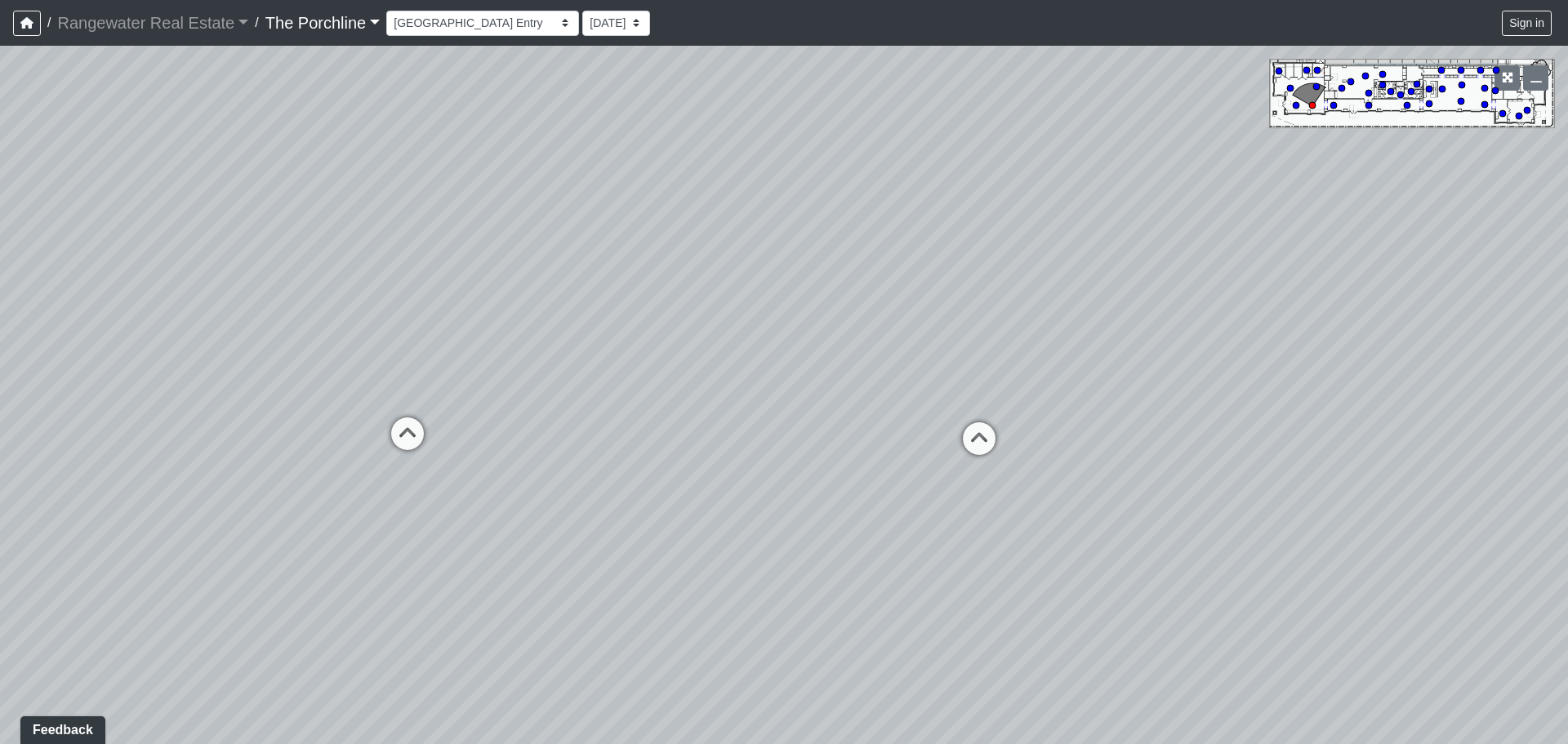
click at [722, 645] on div "Loading... Seating Loading... Mailroom Entry Loading... Lounge Entry Loading...…" at bounding box center [784, 395] width 1568 height 698
drag, startPoint x: 760, startPoint y: 422, endPoint x: 943, endPoint y: 418, distance: 183.0
click at [943, 418] on div "Loading... Seating Loading... Mailroom Entry Loading... Lounge Entry Loading...…" at bounding box center [784, 395] width 1568 height 698
click at [575, 415] on icon at bounding box center [561, 417] width 49 height 49
drag, startPoint x: 1143, startPoint y: 279, endPoint x: 1067, endPoint y: 417, distance: 157.5
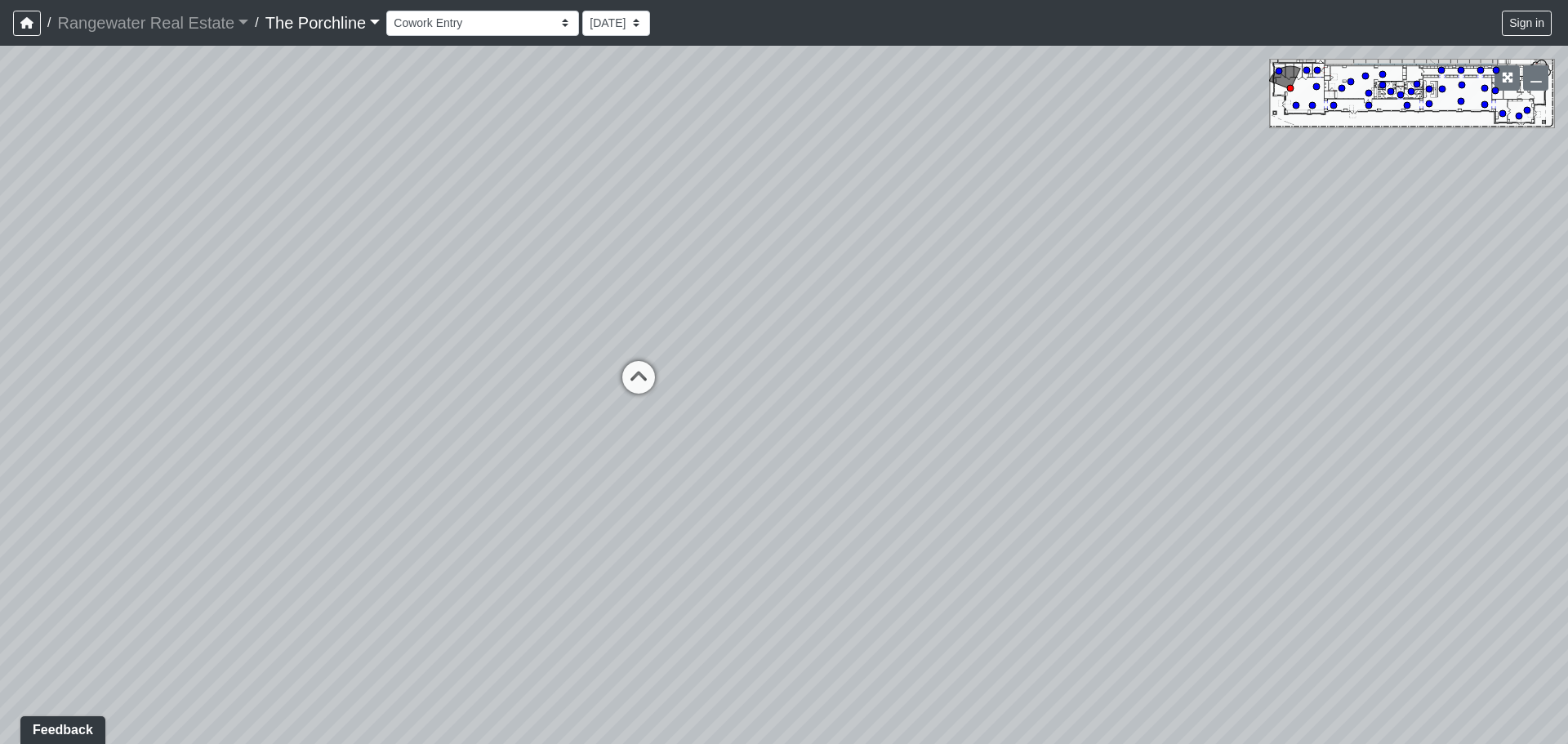
click at [1067, 417] on div "Loading... Seating Loading... Mailroom Entry Loading... Lounge Entry Loading...…" at bounding box center [784, 395] width 1568 height 698
click at [642, 378] on icon at bounding box center [637, 385] width 49 height 49
drag, startPoint x: 794, startPoint y: 472, endPoint x: 791, endPoint y: 332, distance: 140.0
click at [791, 332] on div "Loading... Seating Loading... Mailroom Entry Loading... Lounge Entry Loading...…" at bounding box center [784, 395] width 1568 height 698
drag, startPoint x: 1150, startPoint y: 411, endPoint x: 592, endPoint y: 364, distance: 560.0
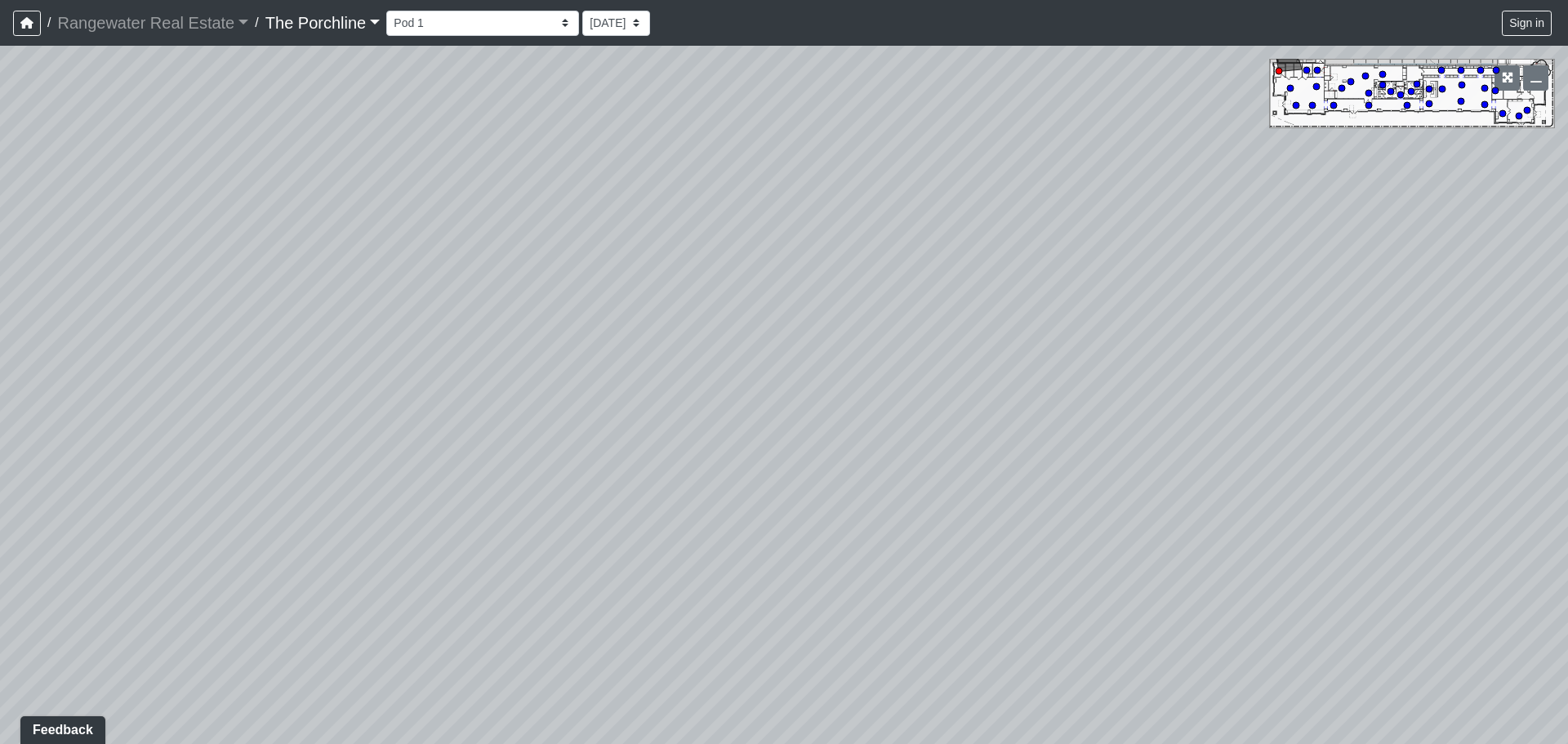
click at [383, 339] on div "Loading... Seating Loading... Mailroom Entry Loading... Lounge Entry Loading...…" at bounding box center [784, 395] width 1568 height 698
drag, startPoint x: 1114, startPoint y: 389, endPoint x: 414, endPoint y: 367, distance: 700.3
click at [299, 339] on div "Loading... Seating Loading... Mailroom Entry Loading... Lounge Entry Loading...…" at bounding box center [784, 395] width 1568 height 698
drag, startPoint x: 1066, startPoint y: 373, endPoint x: 672, endPoint y: 374, distance: 394.0
click at [672, 374] on div "Loading... Seating Loading... Mailroom Entry Loading... Lounge Entry Loading...…" at bounding box center [784, 395] width 1568 height 698
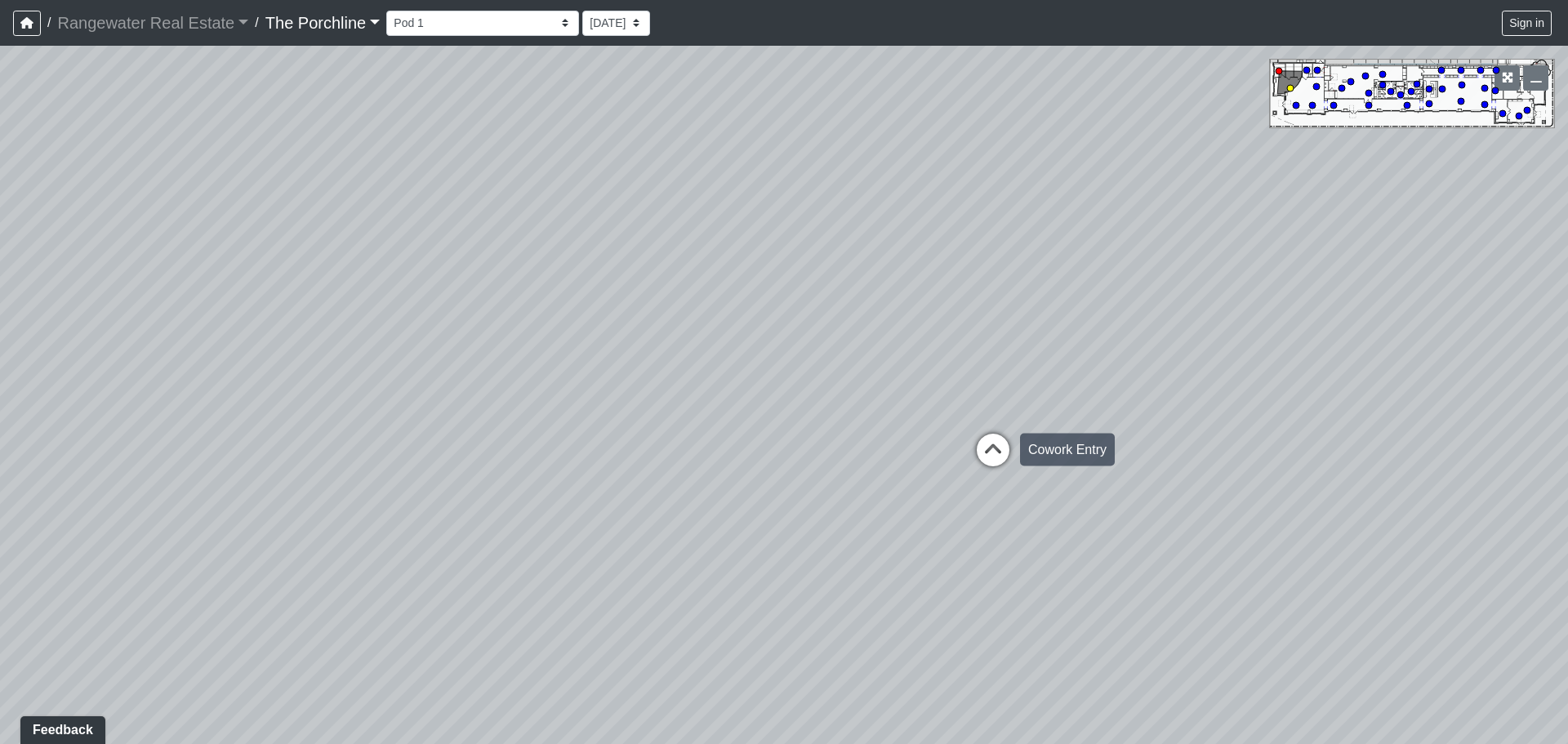
click at [1003, 453] on icon at bounding box center [992, 457] width 49 height 49
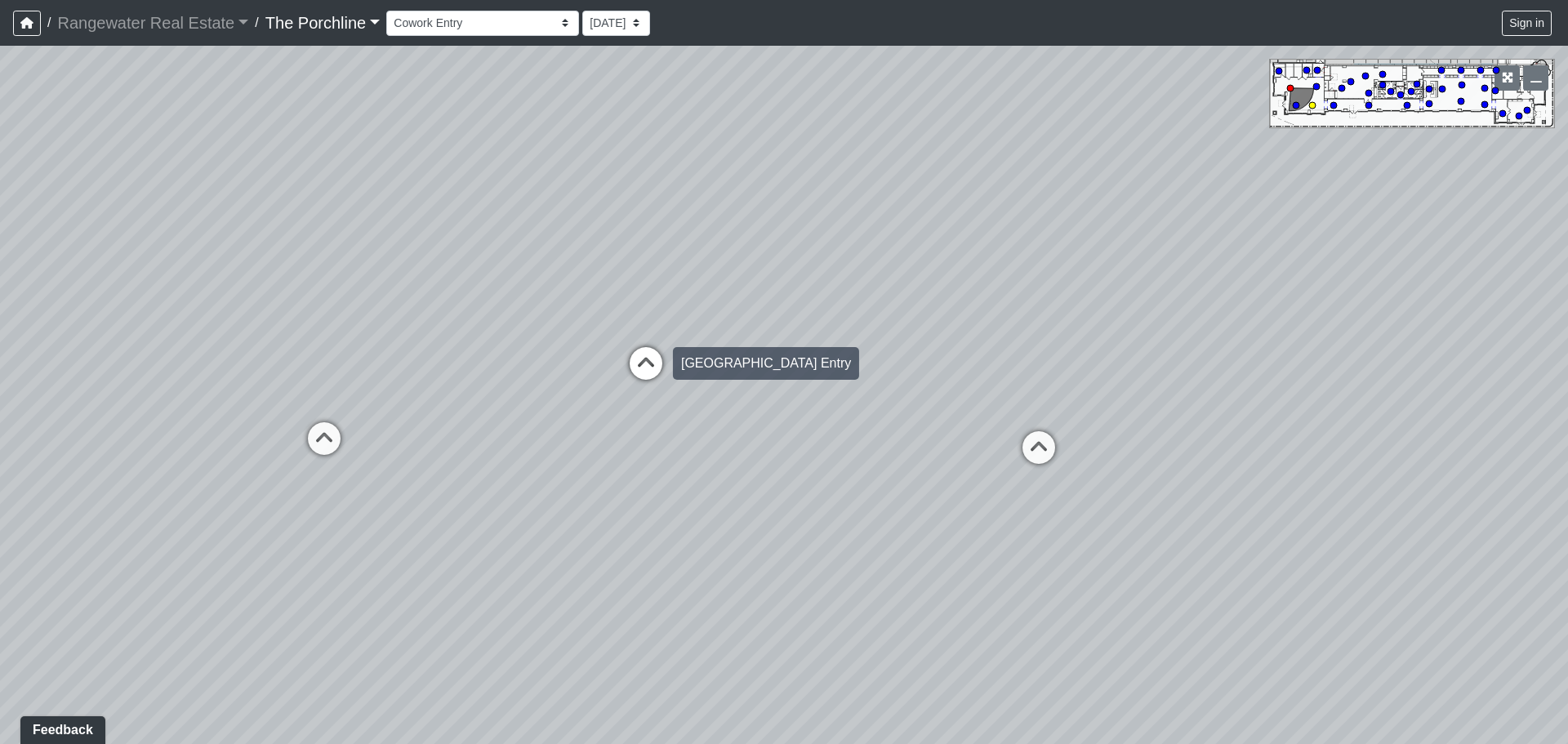
click at [651, 366] on icon at bounding box center [646, 371] width 49 height 49
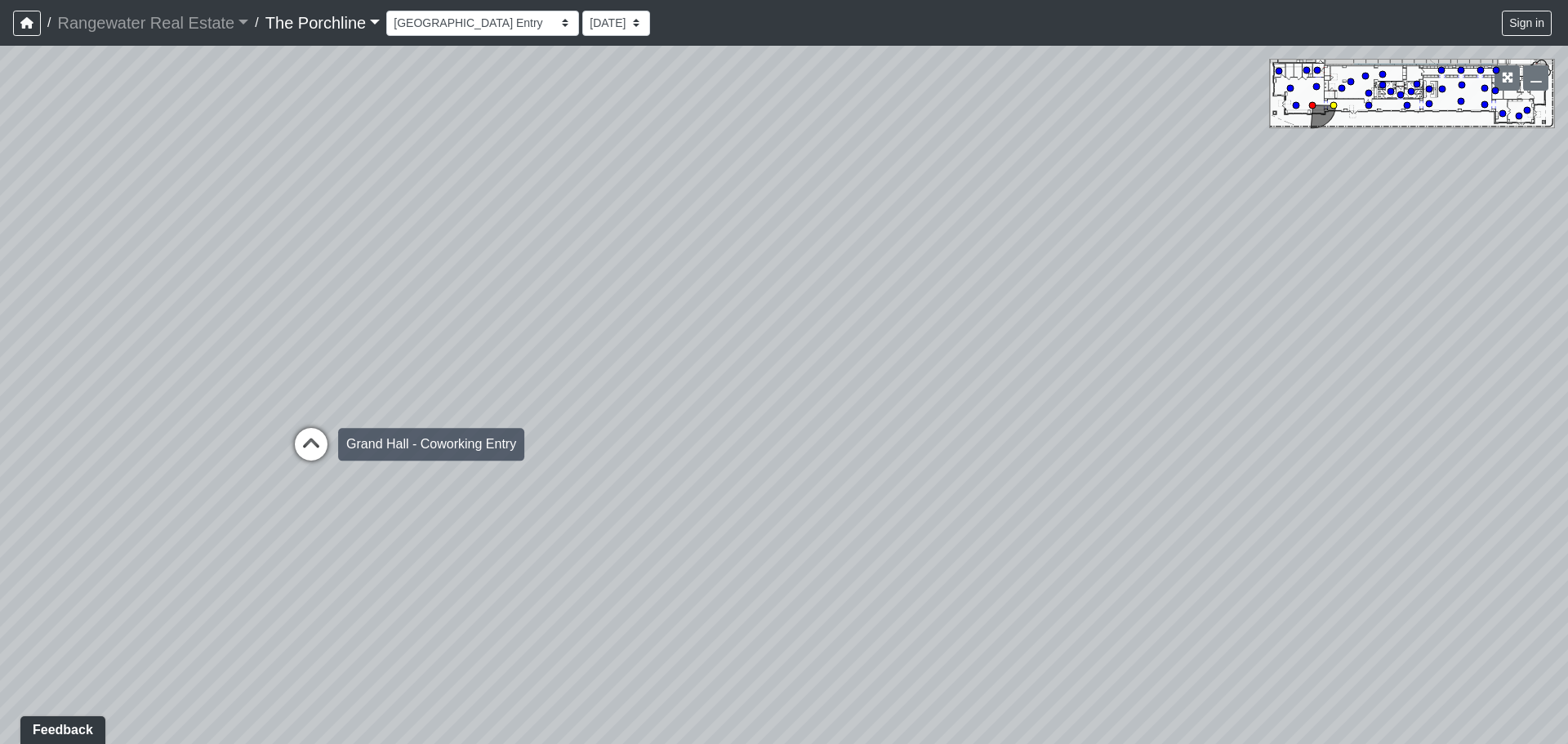
click at [306, 454] on icon at bounding box center [310, 452] width 49 height 49
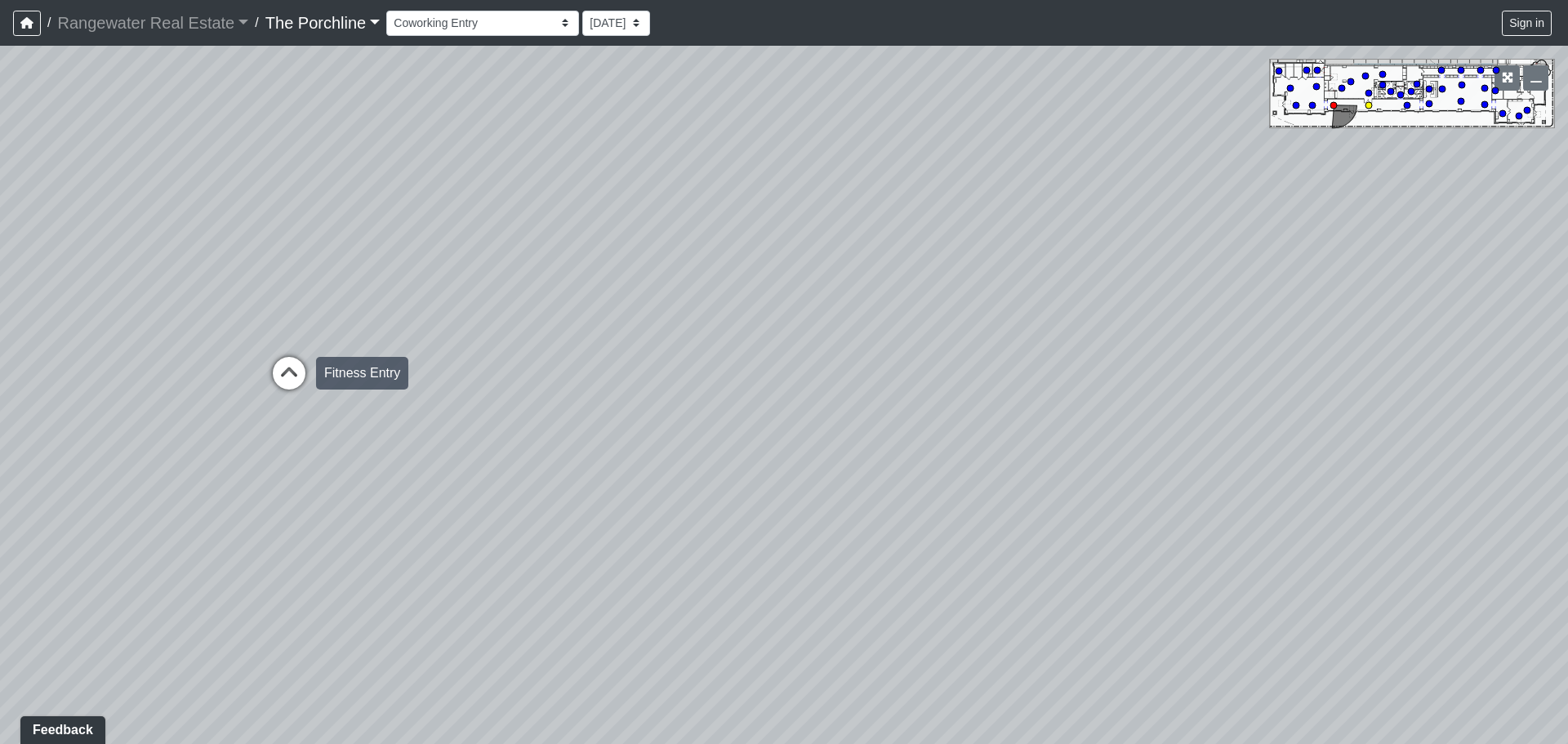
click at [282, 370] on icon at bounding box center [289, 381] width 49 height 49
click at [298, 357] on icon at bounding box center [285, 369] width 49 height 49
drag, startPoint x: 259, startPoint y: 333, endPoint x: 993, endPoint y: 507, distance: 754.3
click at [1311, 486] on div "Loading... Seating Loading... Mailroom Entry Loading... Lounge Entry Loading...…" at bounding box center [784, 395] width 1568 height 698
drag, startPoint x: 405, startPoint y: 503, endPoint x: 948, endPoint y: 377, distance: 557.4
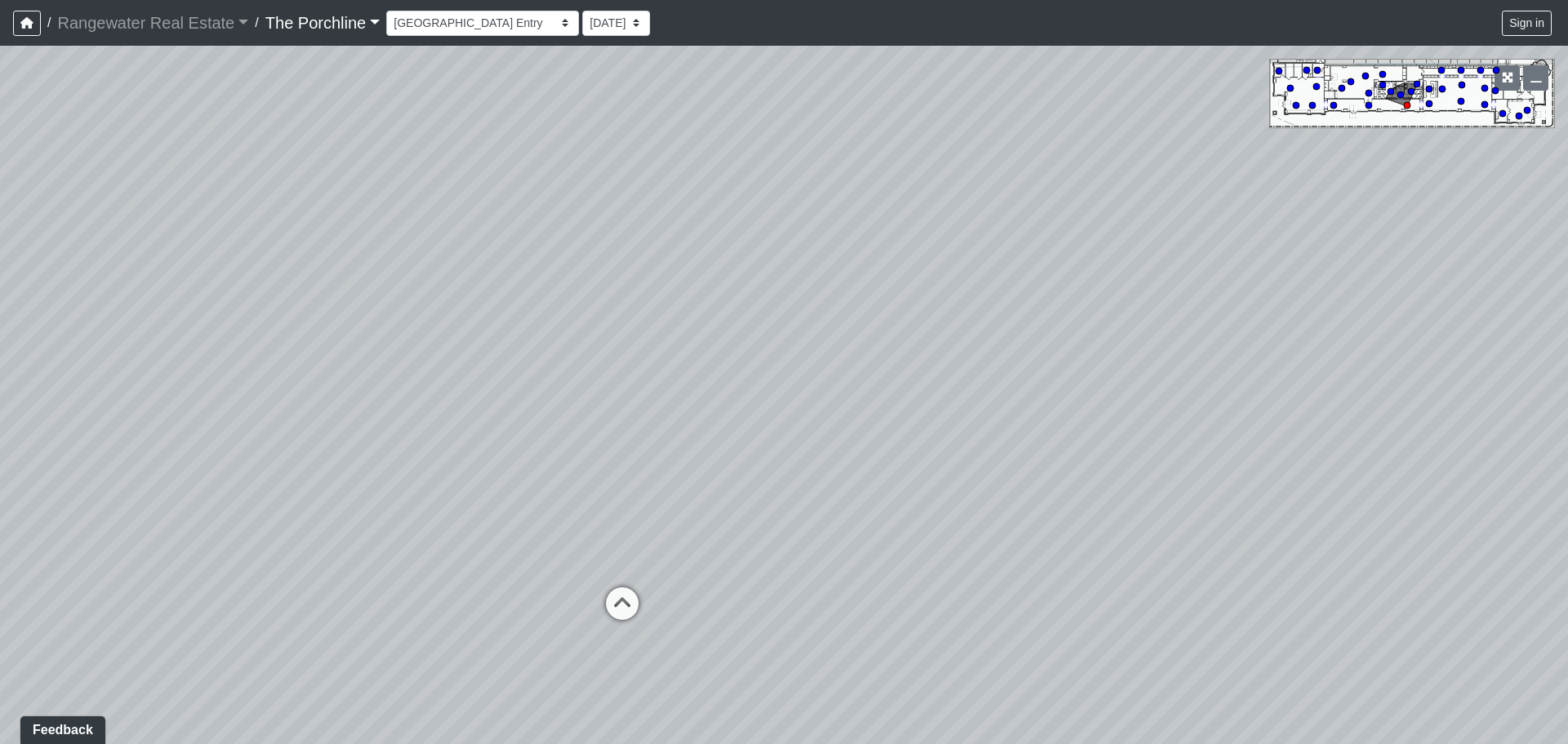
click at [948, 377] on div "Loading... Seating Loading... Mailroom Entry Loading... Lounge Entry Loading...…" at bounding box center [784, 395] width 1568 height 698
click at [626, 609] on icon at bounding box center [622, 611] width 49 height 49
drag, startPoint x: 946, startPoint y: 410, endPoint x: 1367, endPoint y: 431, distance: 421.5
click at [1393, 418] on div "Loading... Seating Loading... Mailroom Entry Loading... Lounge Entry Loading...…" at bounding box center [784, 395] width 1568 height 698
click at [540, 331] on icon at bounding box center [532, 335] width 49 height 49
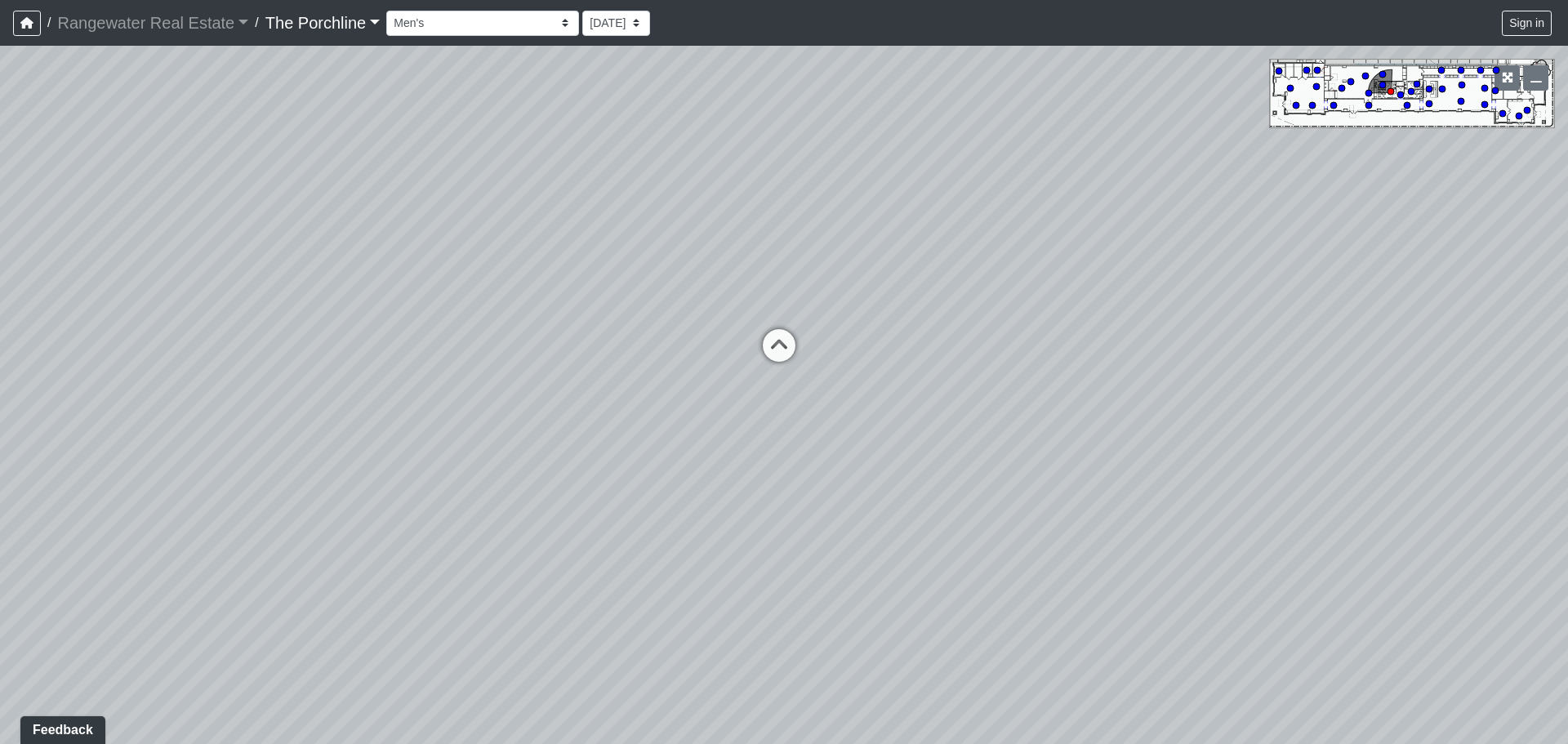
drag, startPoint x: 1176, startPoint y: 407, endPoint x: 680, endPoint y: 397, distance: 496.1
click at [680, 397] on div "Loading... Seating Loading... Mailroom Entry Loading... Lounge Entry Loading...…" at bounding box center [784, 395] width 1568 height 698
drag, startPoint x: 1350, startPoint y: 396, endPoint x: 428, endPoint y: 321, distance: 925.0
click at [428, 321] on div "Loading... Seating Loading... Mailroom Entry Loading... Lounge Entry Loading...…" at bounding box center [784, 395] width 1568 height 698
drag, startPoint x: 1232, startPoint y: 548, endPoint x: 223, endPoint y: 456, distance: 1013.2
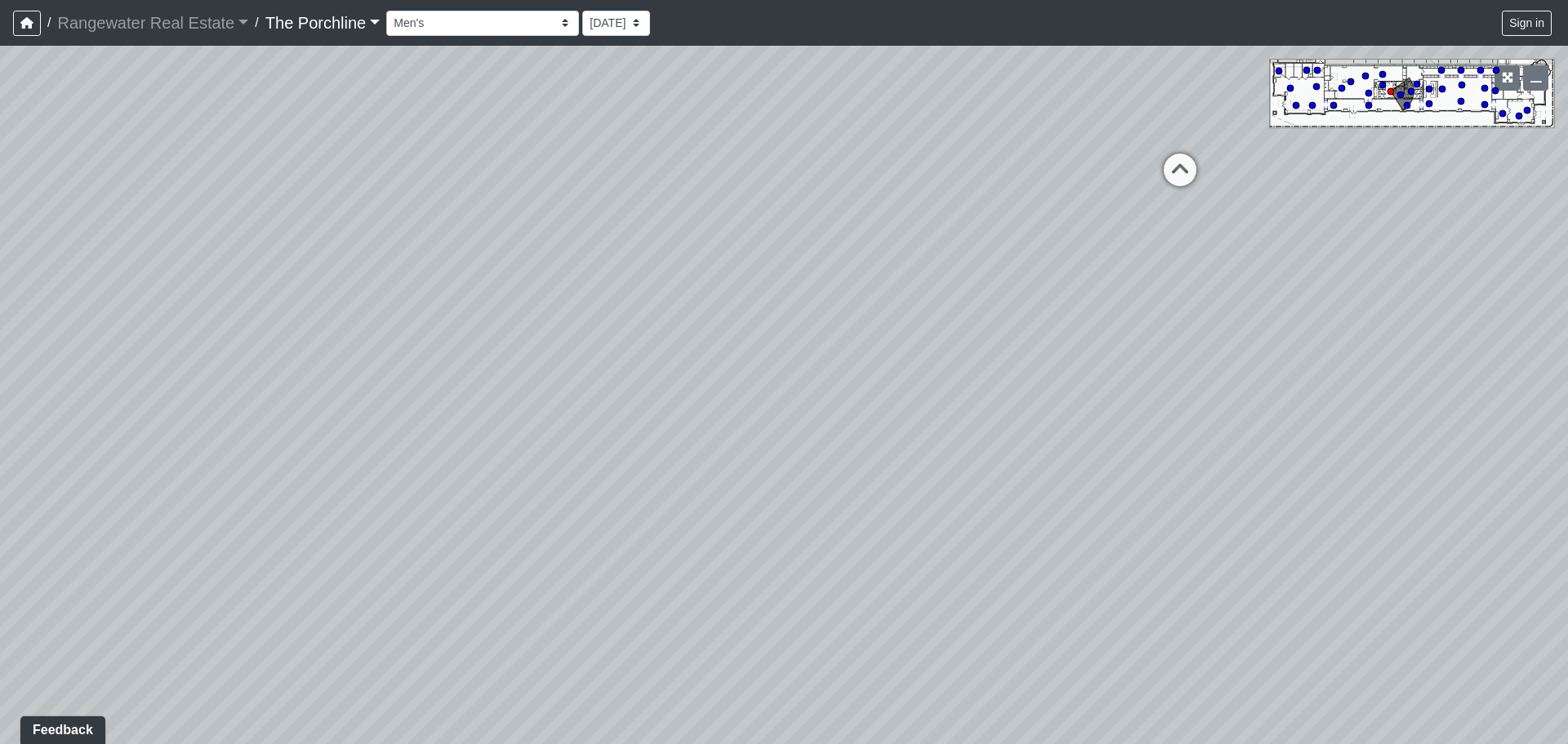
click at [223, 456] on div "Loading... Seating Loading... Mailroom Entry Loading... Lounge Entry Loading...…" at bounding box center [784, 395] width 1568 height 698
drag, startPoint x: 1157, startPoint y: 286, endPoint x: 981, endPoint y: 435, distance: 230.6
click at [981, 435] on div "Loading... Seating Loading... Mailroom Entry Loading... Lounge Entry Loading...…" at bounding box center [784, 395] width 1568 height 698
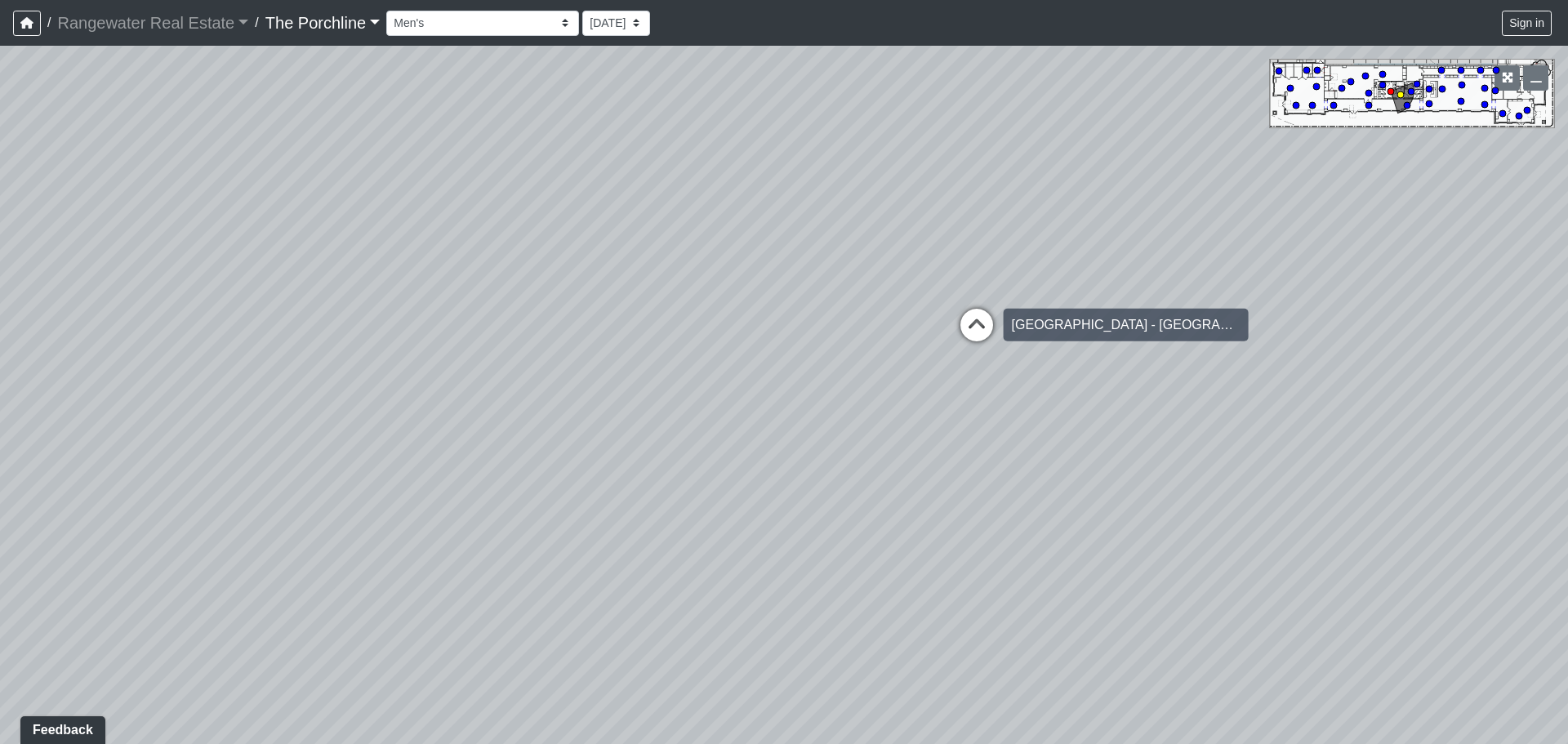
click at [971, 328] on icon at bounding box center [976, 333] width 49 height 49
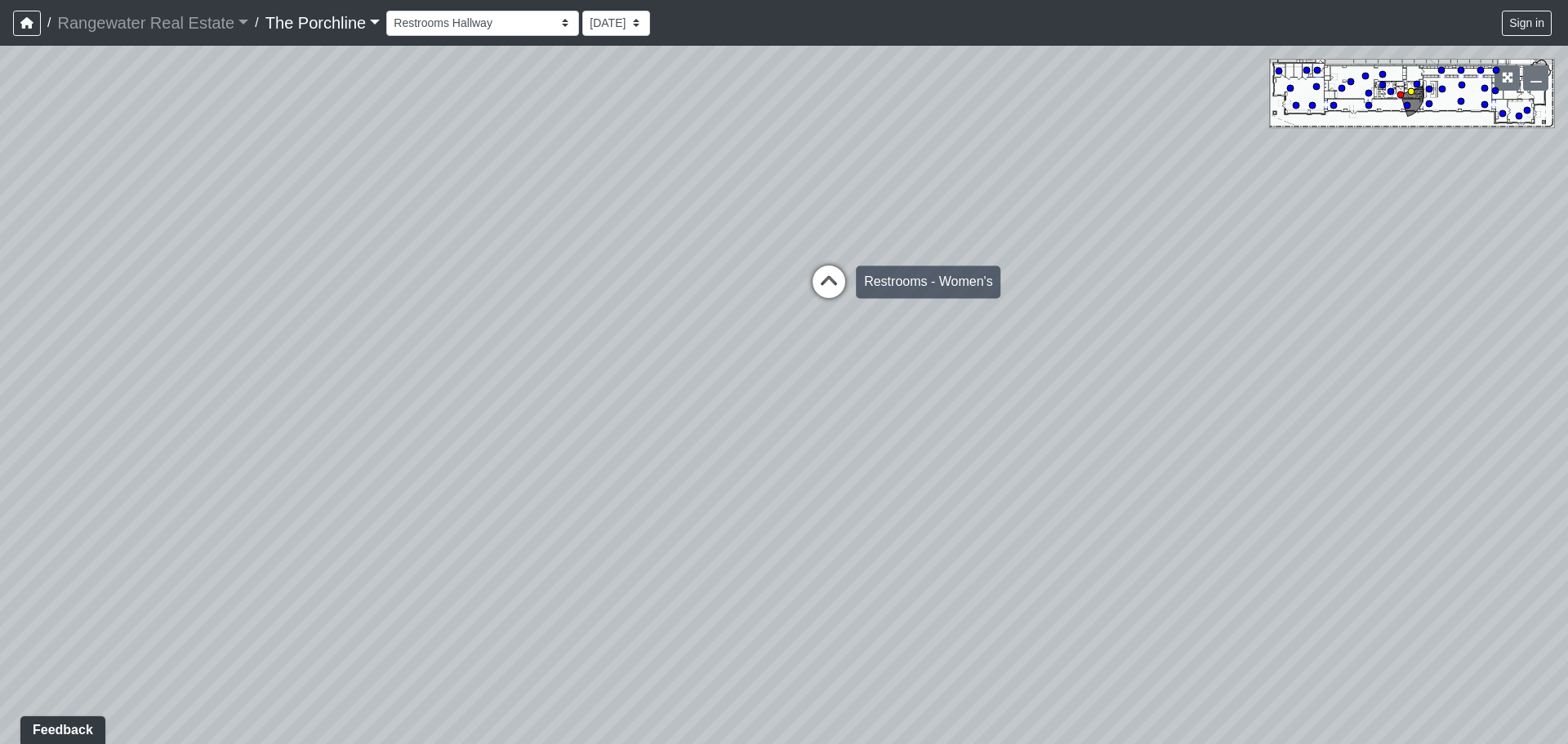
click at [827, 271] on icon at bounding box center [828, 290] width 49 height 49
drag, startPoint x: 534, startPoint y: 314, endPoint x: 1339, endPoint y: 334, distance: 805.2
click at [1339, 334] on div "Loading... Seating Loading... Mailroom Entry Loading... Lounge Entry Loading...…" at bounding box center [784, 395] width 1568 height 698
drag, startPoint x: 702, startPoint y: 442, endPoint x: 1214, endPoint y: 458, distance: 512.2
click at [1199, 455] on div "Loading... Seating Loading... Mailroom Entry Loading... Lounge Entry Loading...…" at bounding box center [784, 395] width 1568 height 698
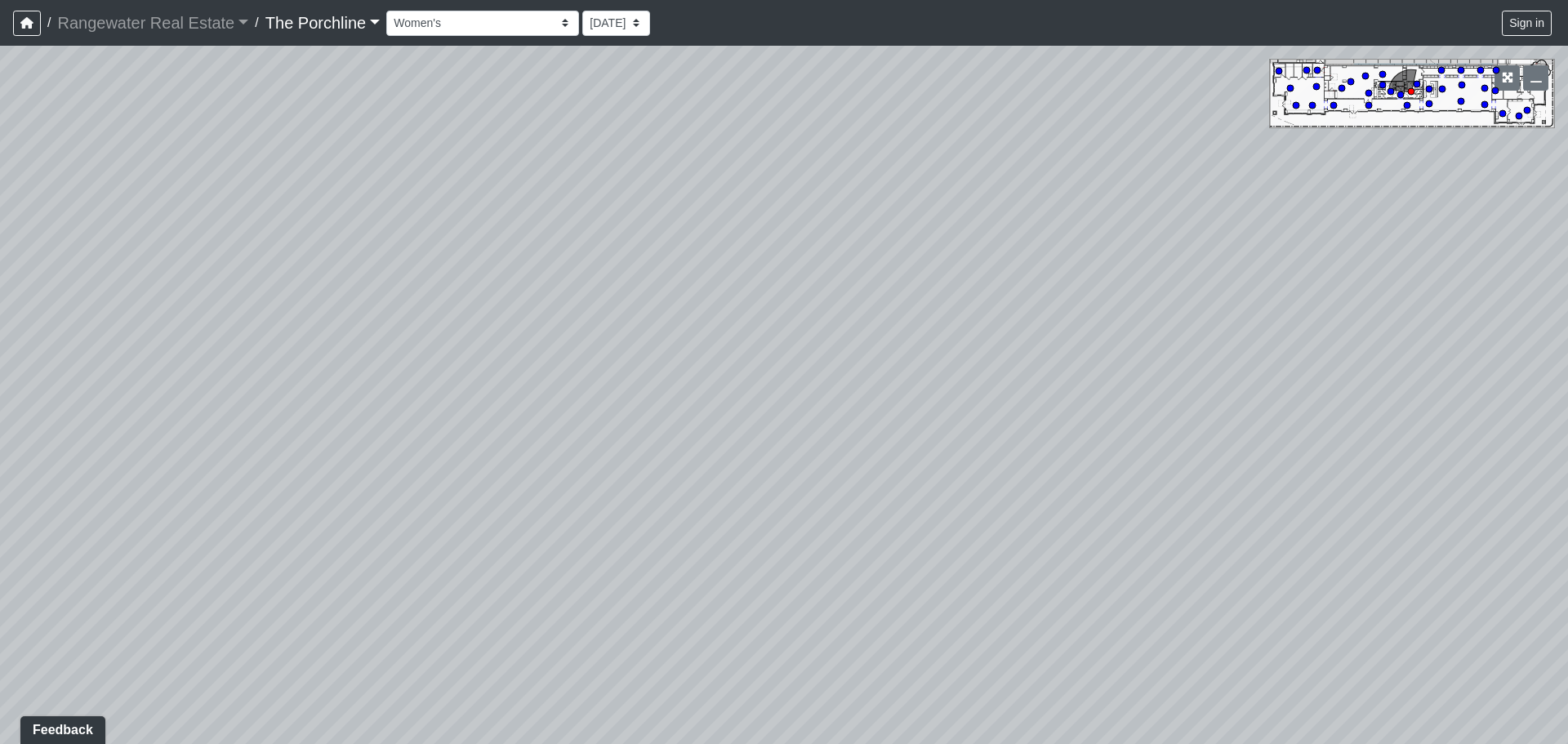
drag, startPoint x: 488, startPoint y: 481, endPoint x: 1130, endPoint y: 462, distance: 642.3
click at [1130, 462] on div "Loading... Seating Loading... Mailroom Entry Loading... Lounge Entry Loading...…" at bounding box center [784, 395] width 1568 height 698
drag, startPoint x: 371, startPoint y: 452, endPoint x: 1156, endPoint y: 413, distance: 786.0
click at [1156, 413] on div "Loading... Seating Loading... Mailroom Entry Loading... Lounge Entry Loading...…" at bounding box center [784, 395] width 1568 height 698
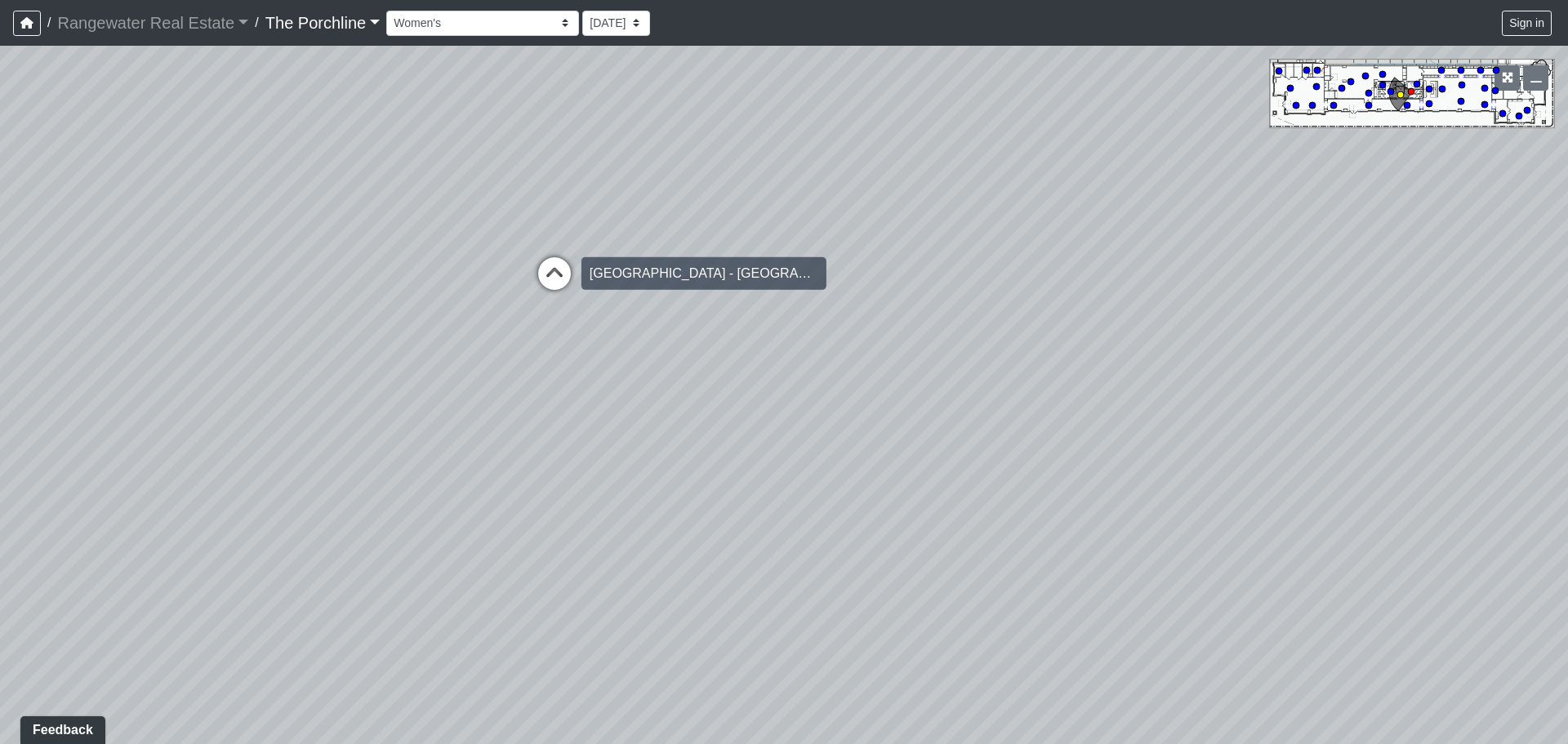
click at [565, 277] on icon at bounding box center [554, 281] width 49 height 49
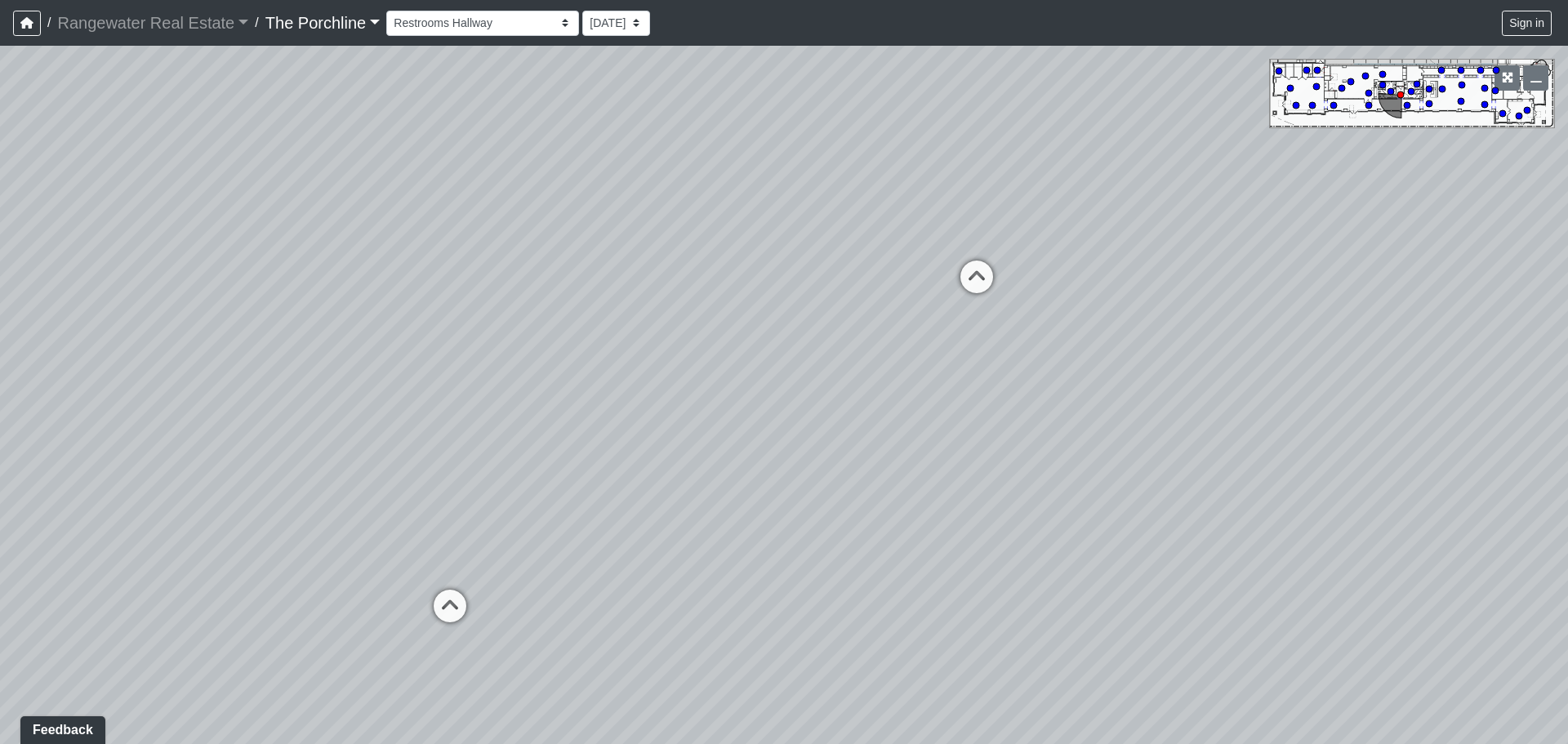
drag, startPoint x: 357, startPoint y: 377, endPoint x: 937, endPoint y: 360, distance: 580.2
click at [942, 358] on div "Loading... Seating Loading... Mailroom Entry Loading... Lounge Entry Loading...…" at bounding box center [784, 395] width 1568 height 698
click at [565, 570] on icon at bounding box center [560, 585] width 49 height 49
drag, startPoint x: 1273, startPoint y: 483, endPoint x: 381, endPoint y: 473, distance: 892.1
click at [381, 473] on div "Loading... Seating Loading... Mailroom Entry Loading... Lounge Entry Loading...…" at bounding box center [784, 395] width 1568 height 698
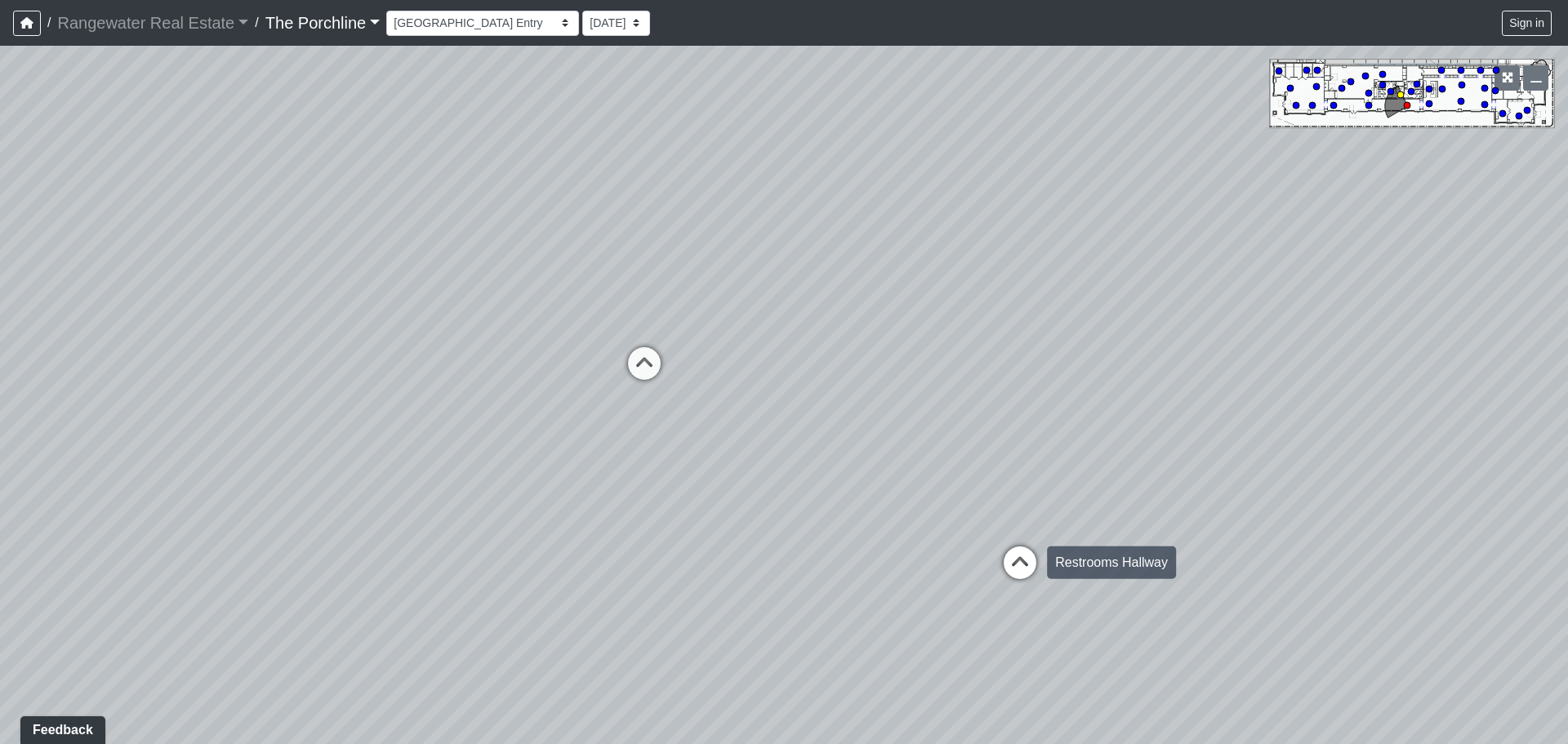
click at [1018, 559] on icon at bounding box center [1019, 570] width 49 height 49
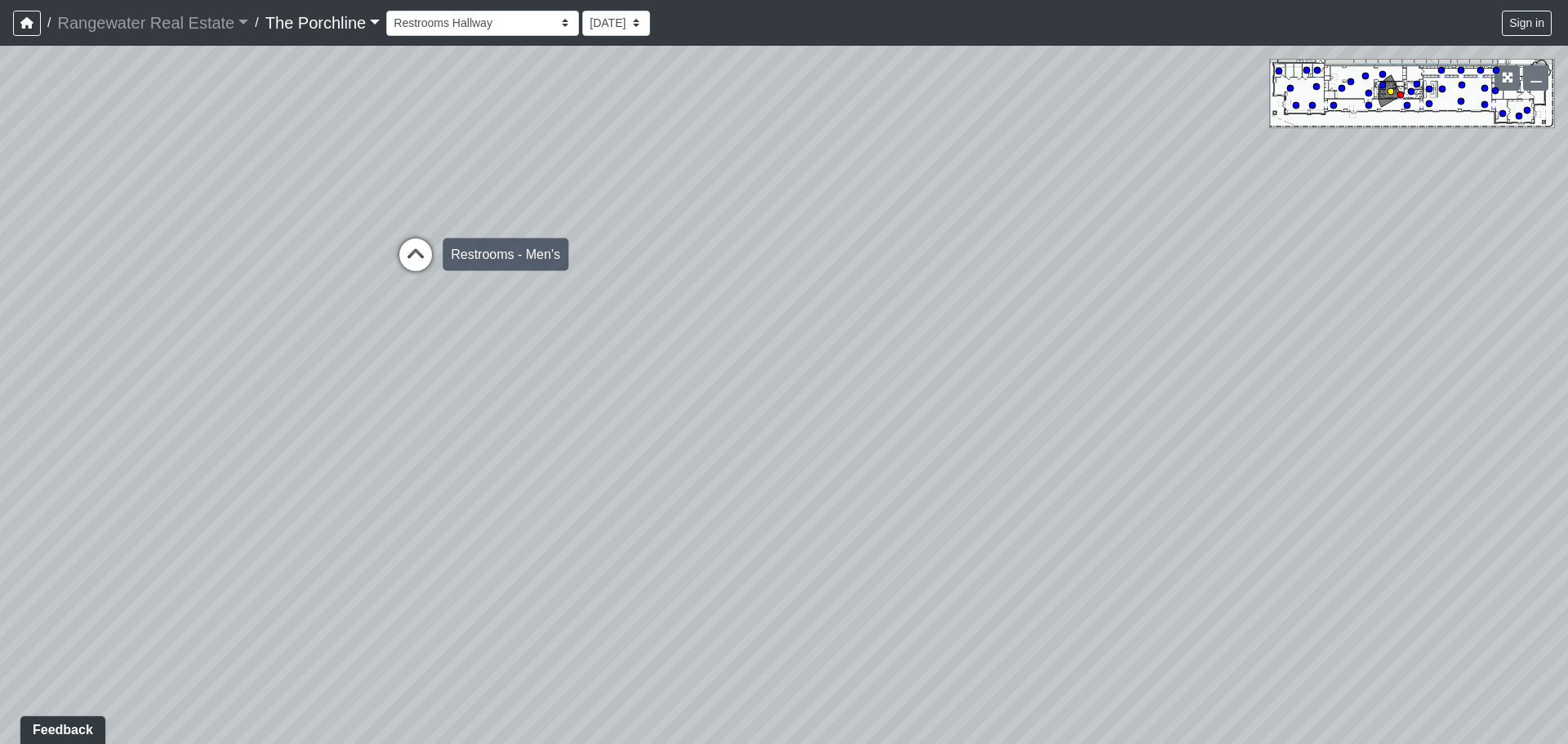
click at [418, 245] on icon at bounding box center [415, 262] width 49 height 49
drag, startPoint x: 853, startPoint y: 389, endPoint x: 730, endPoint y: 709, distance: 342.8
click at [730, 645] on div "Loading... Seating Loading... Mailroom Entry Loading... Lounge Entry Loading...…" at bounding box center [784, 395] width 1568 height 698
drag, startPoint x: 981, startPoint y: 262, endPoint x: 598, endPoint y: 302, distance: 385.1
click at [570, 343] on div "Loading... Seating Loading... Mailroom Entry Loading... Lounge Entry Loading...…" at bounding box center [784, 395] width 1568 height 698
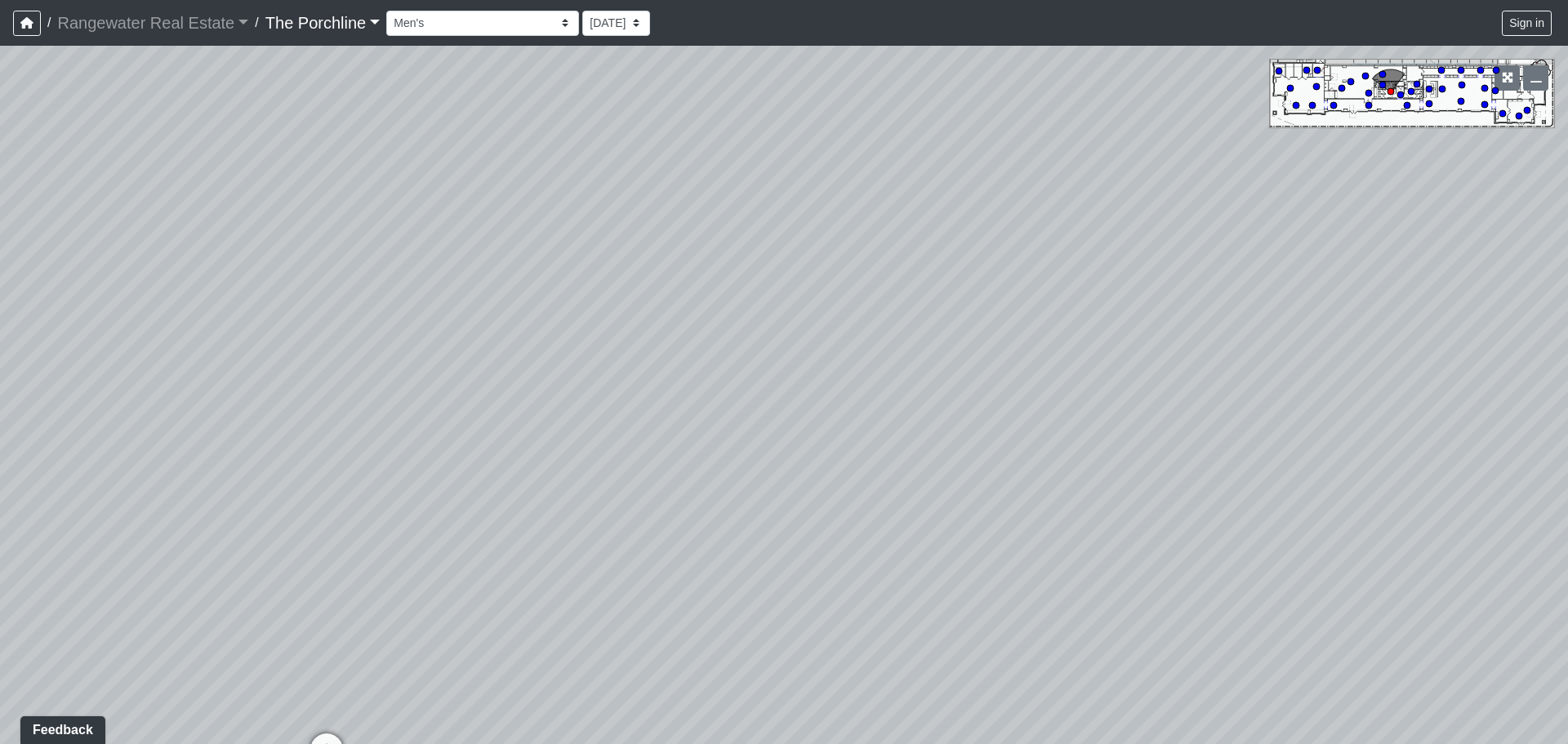
drag, startPoint x: 702, startPoint y: 239, endPoint x: 529, endPoint y: 175, distance: 184.5
click at [529, 175] on div "Loading... Seating Loading... Mailroom Entry Loading... Lounge Entry Loading...…" at bounding box center [784, 395] width 1568 height 698
click at [1251, 376] on div "Loading... Seating Loading... Mailroom Entry Loading... Lounge Entry Loading...…" at bounding box center [784, 395] width 1568 height 698
drag, startPoint x: 518, startPoint y: 341, endPoint x: 1063, endPoint y: 33, distance: 626.0
drag, startPoint x: 768, startPoint y: 223, endPoint x: 742, endPoint y: 301, distance: 82.2
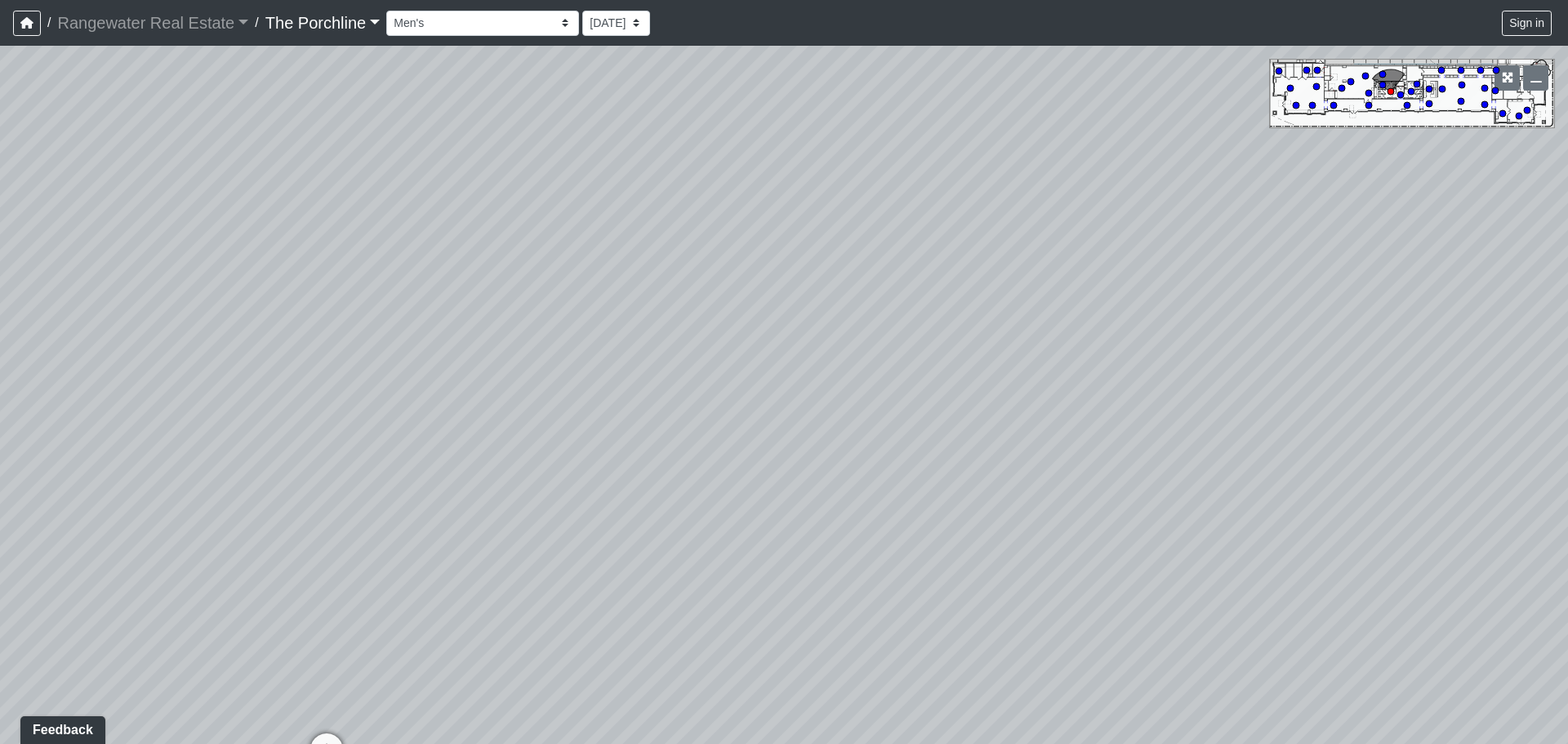
click at [726, 309] on div "Loading... Seating Loading... Mailroom Entry Loading... Lounge Entry Loading...…" at bounding box center [784, 395] width 1568 height 698
click at [779, 238] on div "Loading... Seating Loading... Mailroom Entry Loading... Lounge Entry Loading...…" at bounding box center [784, 395] width 1568 height 698
drag, startPoint x: 779, startPoint y: 239, endPoint x: 757, endPoint y: 235, distance: 22.4
click at [757, 235] on div "Loading... Seating Loading... Mailroom Entry Loading... Lounge Entry Loading...…" at bounding box center [784, 395] width 1568 height 698
drag, startPoint x: 637, startPoint y: 290, endPoint x: 770, endPoint y: 76, distance: 252.0
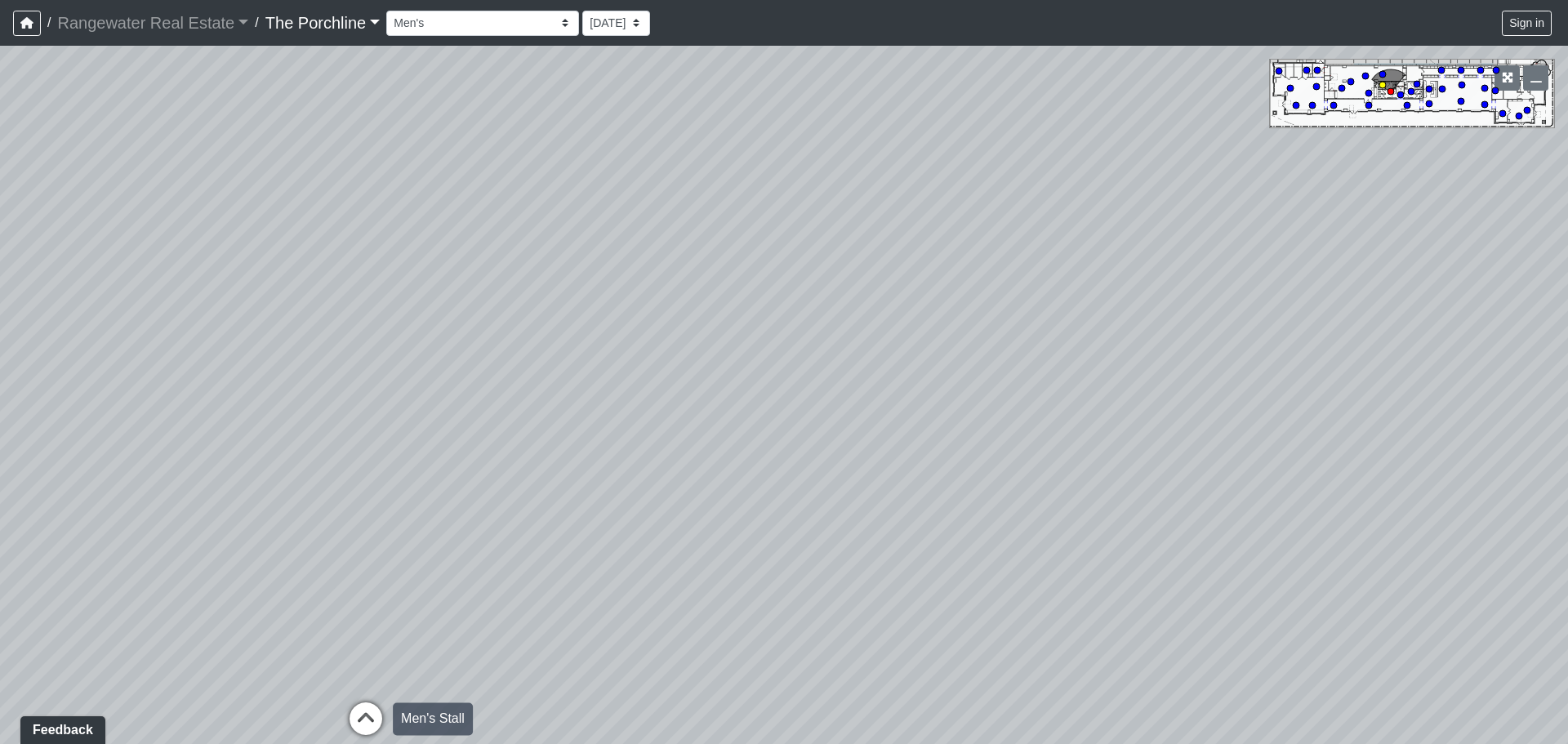
click at [376, 645] on icon at bounding box center [365, 727] width 49 height 49
drag, startPoint x: 773, startPoint y: 422, endPoint x: 164, endPoint y: -23, distance: 754.3
click at [164, 0] on html "/ Rangewater Real Estate Rangewater Real Estate Loading... / The Porchline The …" at bounding box center [784, 372] width 1568 height 744
drag, startPoint x: 514, startPoint y: 240, endPoint x: 466, endPoint y: 288, distance: 67.9
click at [0, 80] on html "/ Rangewater Real Estate Rangewater Real Estate Loading... / The Porchline The …" at bounding box center [784, 372] width 1568 height 744
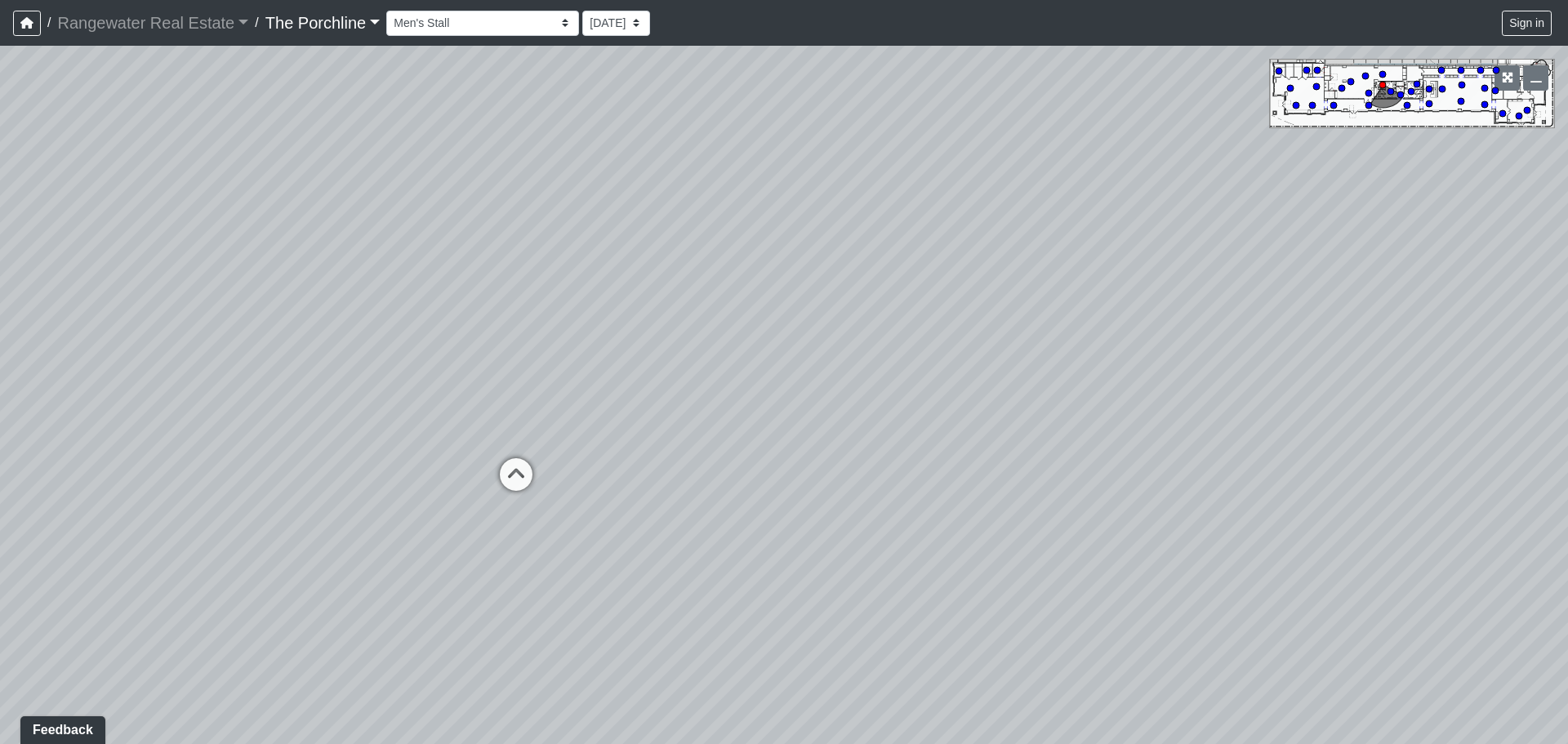
drag, startPoint x: 599, startPoint y: 284, endPoint x: 811, endPoint y: 366, distance: 227.3
click at [97, 312] on div "Loading... Seating Loading... Mailroom Entry Loading... Lounge Entry Loading...…" at bounding box center [784, 395] width 1568 height 698
drag, startPoint x: 995, startPoint y: 343, endPoint x: 188, endPoint y: 268, distance: 810.5
click at [188, 268] on div "Loading... Seating Loading... Mailroom Entry Loading... Lounge Entry Loading...…" at bounding box center [784, 395] width 1568 height 698
drag, startPoint x: 563, startPoint y: 261, endPoint x: 41, endPoint y: 271, distance: 522.1
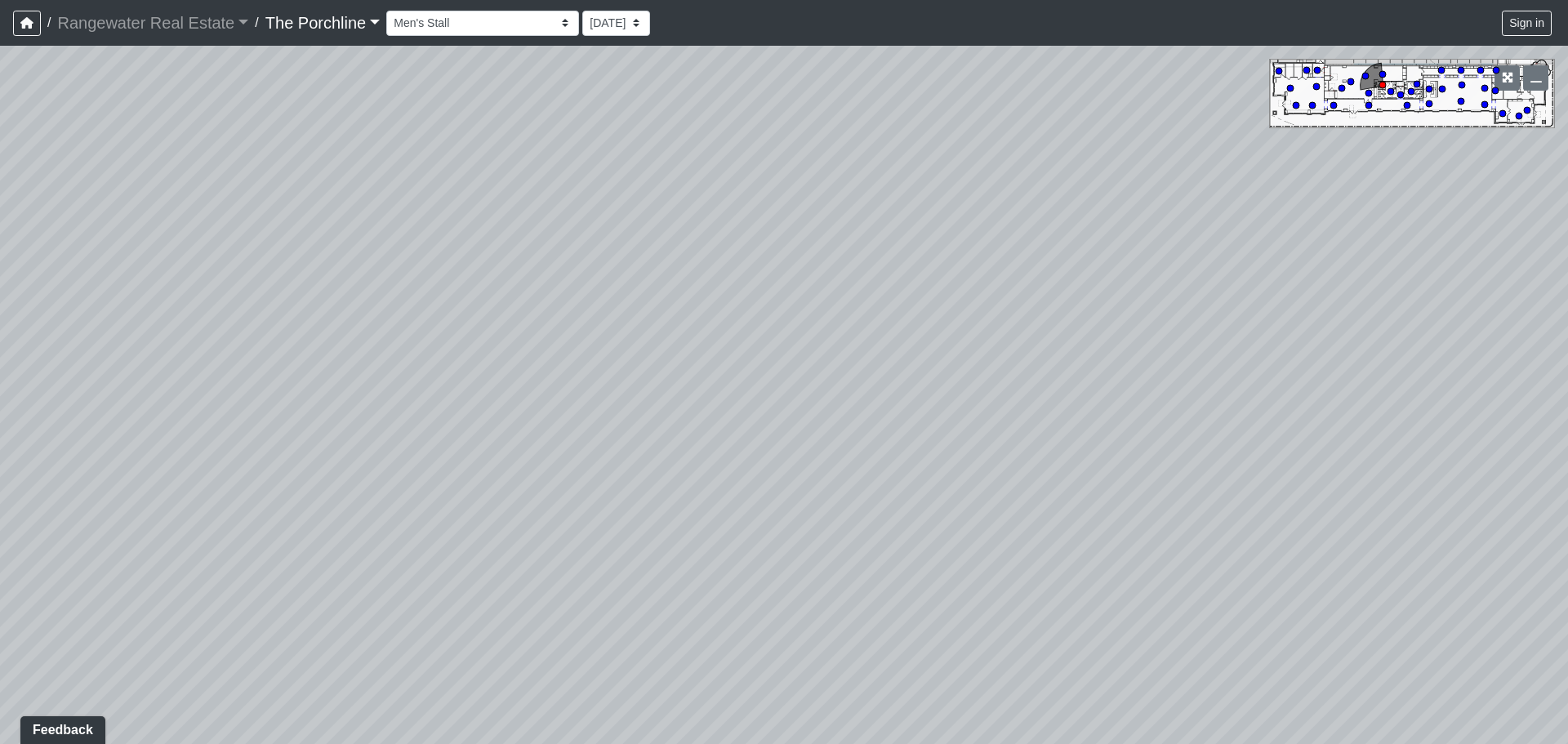
click at [41, 271] on div "Loading... Seating Loading... Mailroom Entry Loading... Lounge Entry Loading...…" at bounding box center [784, 395] width 1568 height 698
drag, startPoint x: 1001, startPoint y: 358, endPoint x: 155, endPoint y: 395, distance: 846.8
click at [112, 380] on div "Loading... Seating Loading... Mailroom Entry Loading... Lounge Entry Loading...…" at bounding box center [784, 395] width 1568 height 698
drag, startPoint x: 1108, startPoint y: 343, endPoint x: 214, endPoint y: 446, distance: 899.9
click at [214, 446] on div "Loading... Seating Loading... Mailroom Entry Loading... Lounge Entry Loading...…" at bounding box center [784, 395] width 1568 height 698
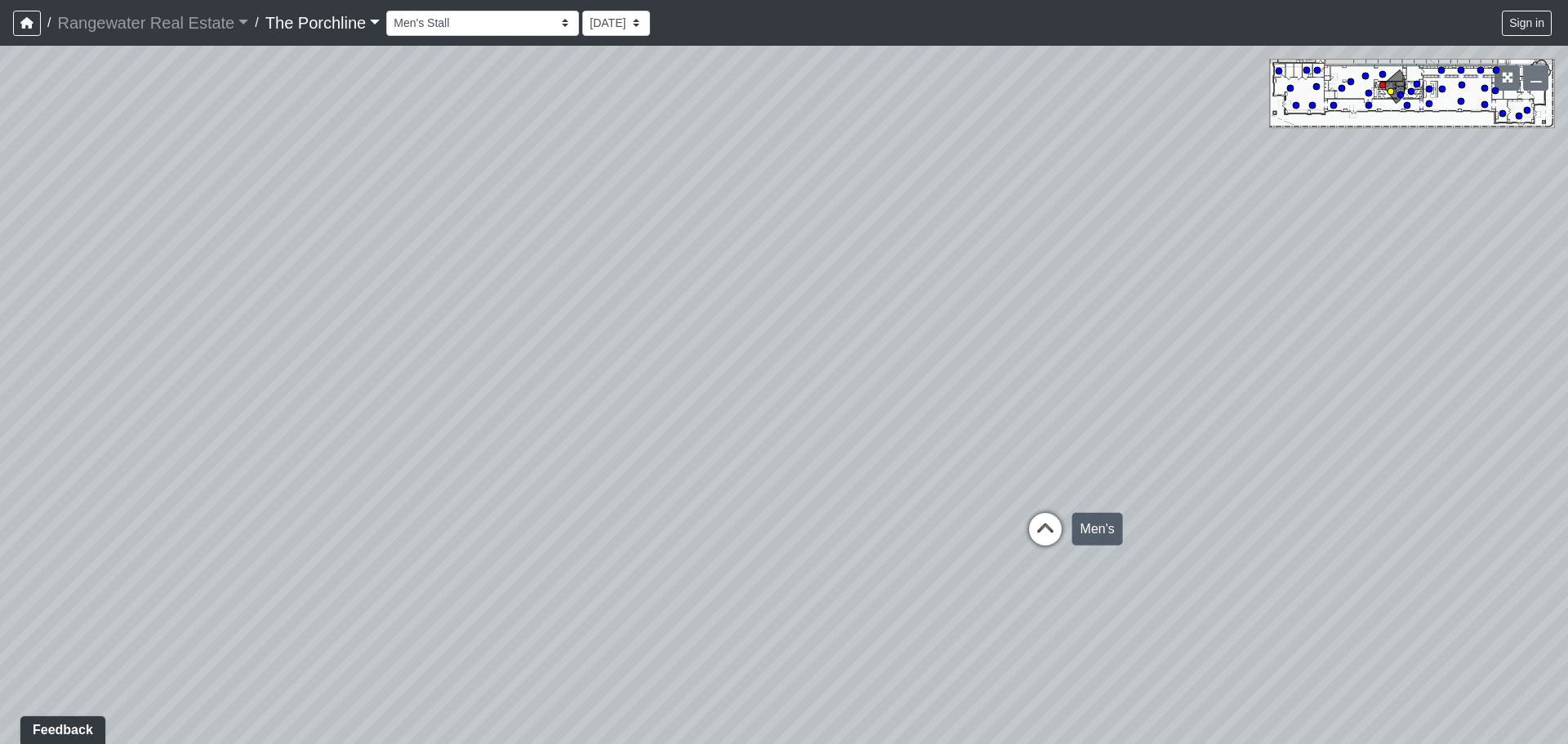
click at [1044, 520] on icon at bounding box center [1044, 537] width 49 height 49
click at [1367, 75] on circle at bounding box center [1365, 75] width 6 height 6
select select "jDJo23WLroFX1iCLFN9NXM"
drag, startPoint x: 455, startPoint y: 364, endPoint x: 1104, endPoint y: 338, distance: 649.5
click at [1128, 335] on div "Loading... Seating Loading... Mailroom Entry Loading... Lounge Entry Loading...…" at bounding box center [784, 395] width 1568 height 698
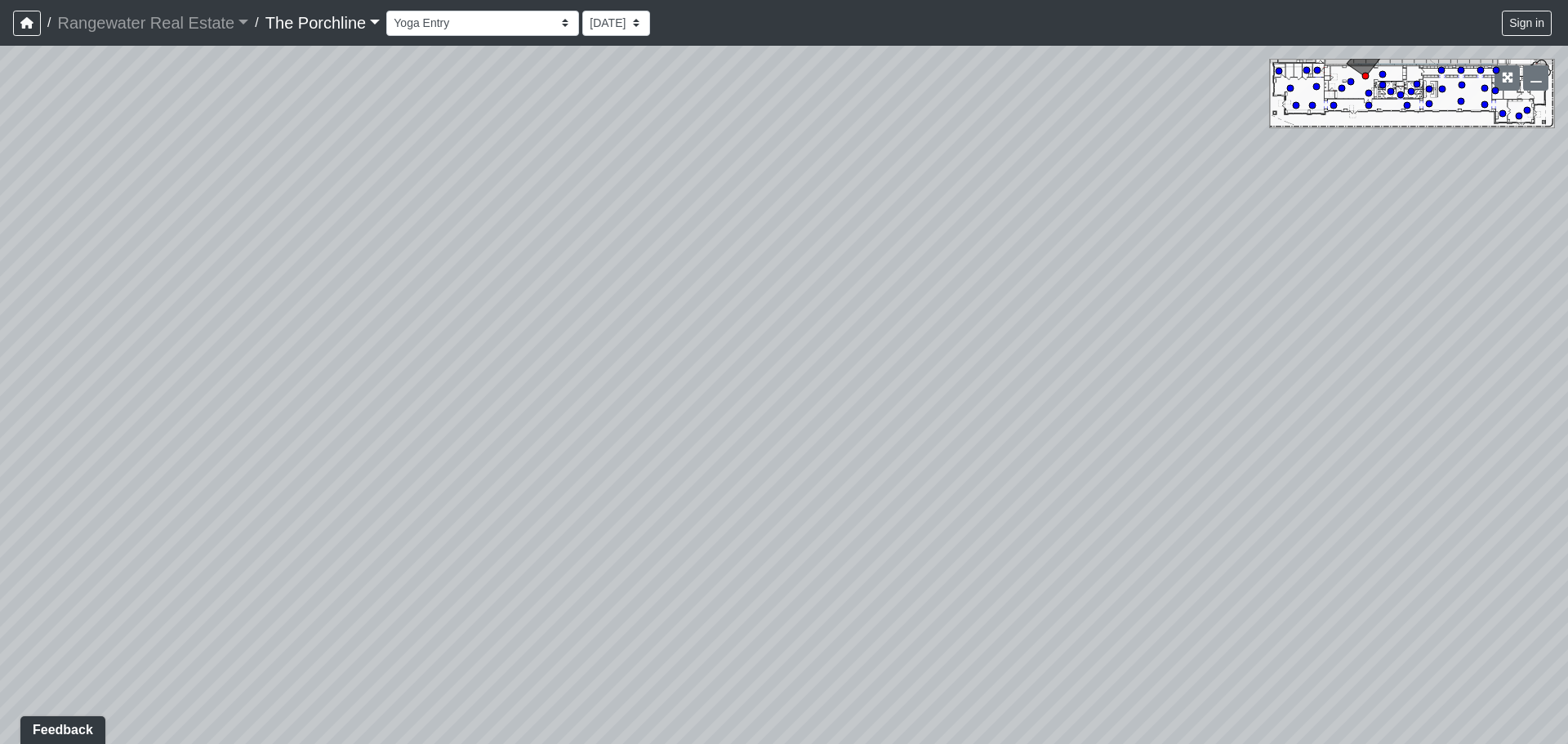
drag, startPoint x: 1036, startPoint y: 344, endPoint x: 1215, endPoint y: 380, distance: 182.6
click at [1330, 371] on div "Loading... Seating Loading... Mailroom Entry Loading... Lounge Entry Loading...…" at bounding box center [784, 395] width 1568 height 698
drag, startPoint x: 819, startPoint y: 427, endPoint x: 892, endPoint y: 432, distance: 73.2
click at [901, 429] on div "Loading... Seating Loading... Mailroom Entry Loading... Lounge Entry Loading...…" at bounding box center [784, 395] width 1568 height 698
drag, startPoint x: 652, startPoint y: 420, endPoint x: 524, endPoint y: 325, distance: 159.4
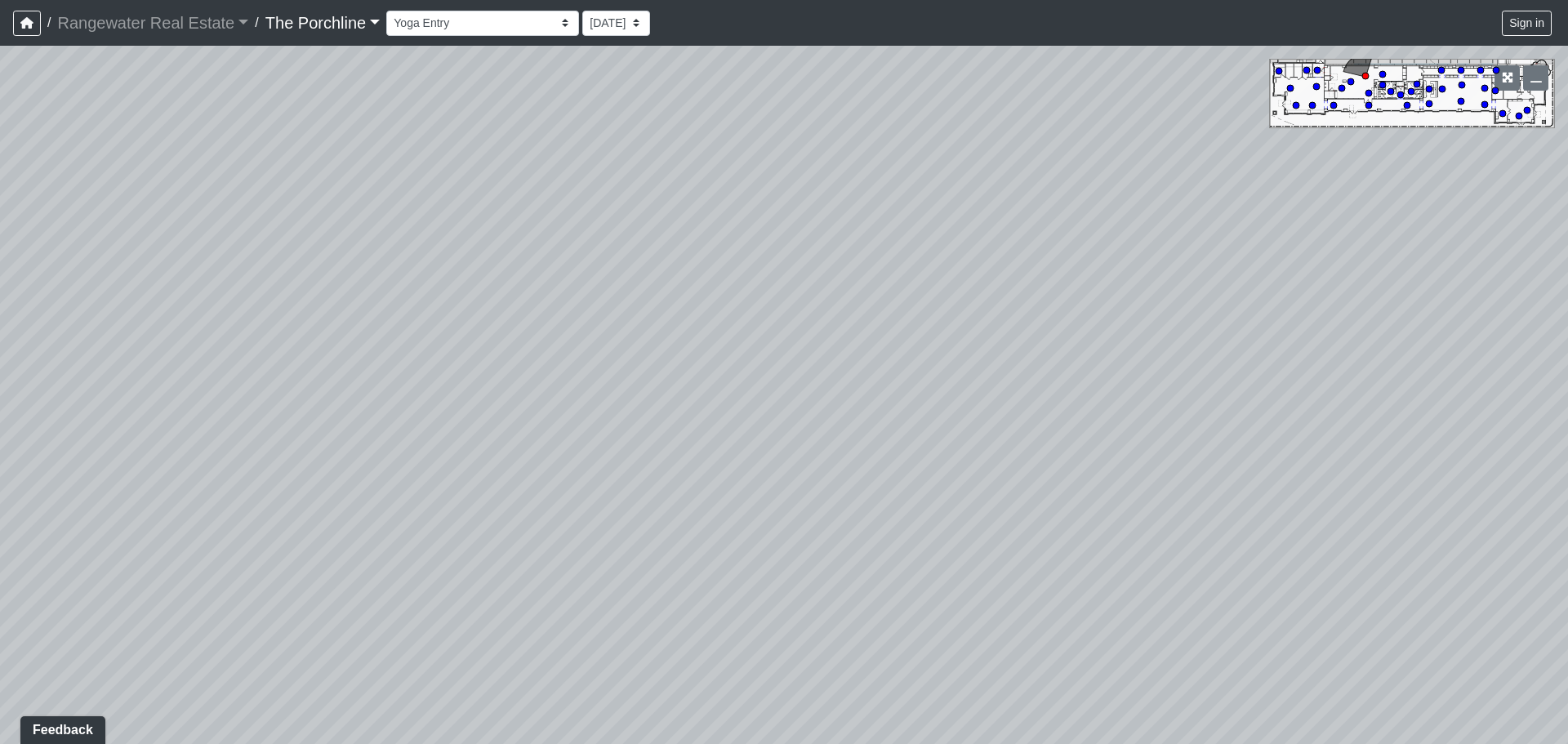
click at [569, 396] on div "Loading... Seating Loading... Mailroom Entry Loading... Lounge Entry Loading...…" at bounding box center [784, 395] width 1568 height 698
click at [1393, 23] on button "Sign in" at bounding box center [1527, 24] width 49 height 26
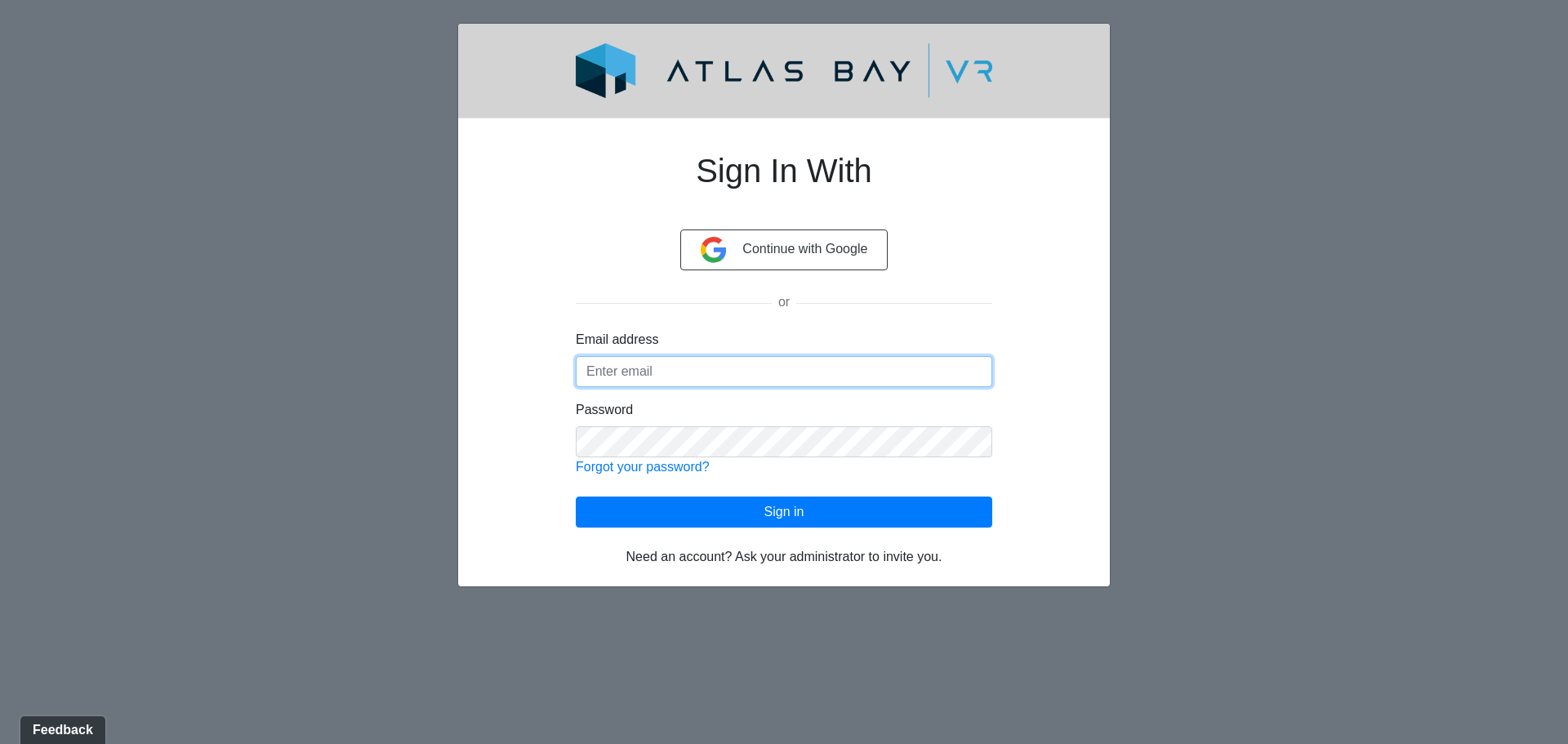
click at [641, 366] on input "Email address" at bounding box center [784, 372] width 417 height 31
click at [356, 270] on body "Sign In With Continue with Google or Email address Password Forgot your passwor…" at bounding box center [784, 305] width 1568 height 564
